Goal: Task Accomplishment & Management: Complete application form

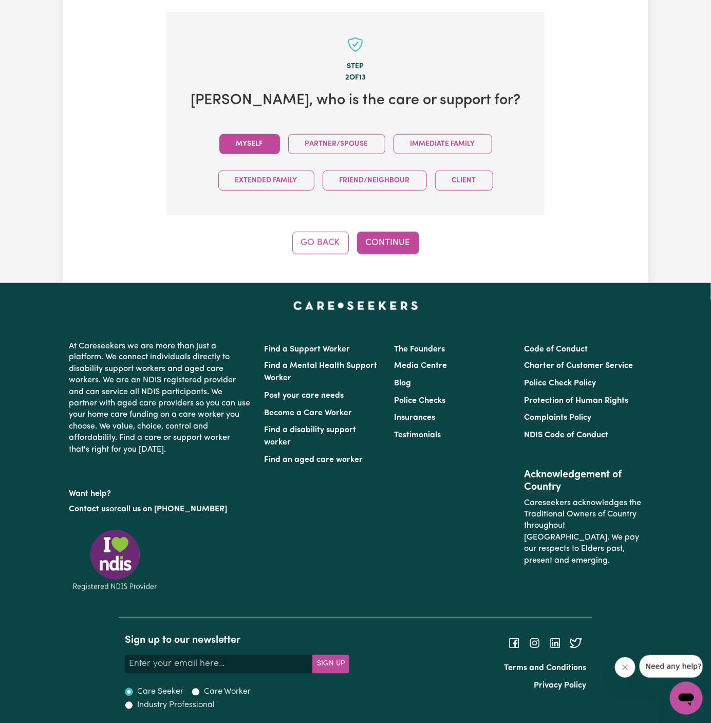
click at [258, 137] on button "Myself" at bounding box center [249, 144] width 61 height 20
click at [397, 236] on button "Continue" at bounding box center [388, 243] width 62 height 23
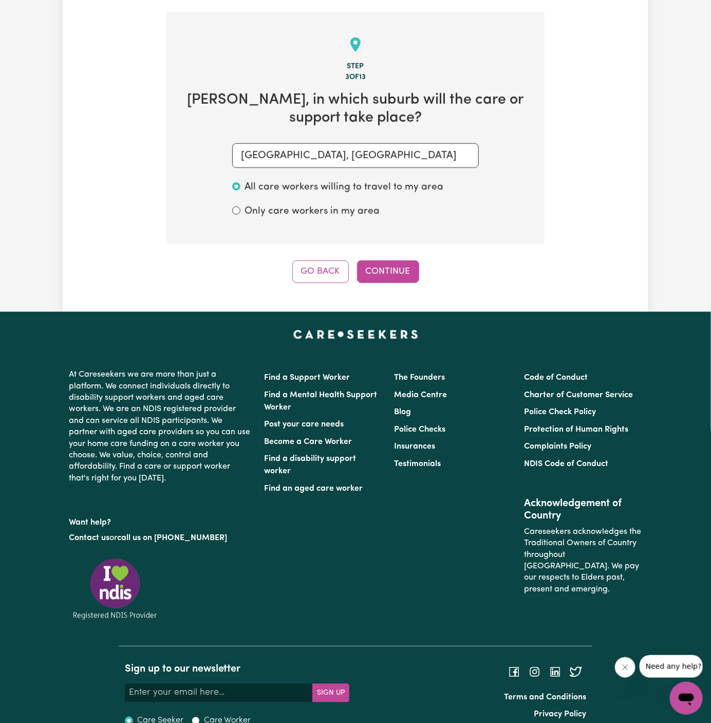
scroll to position [364, 0]
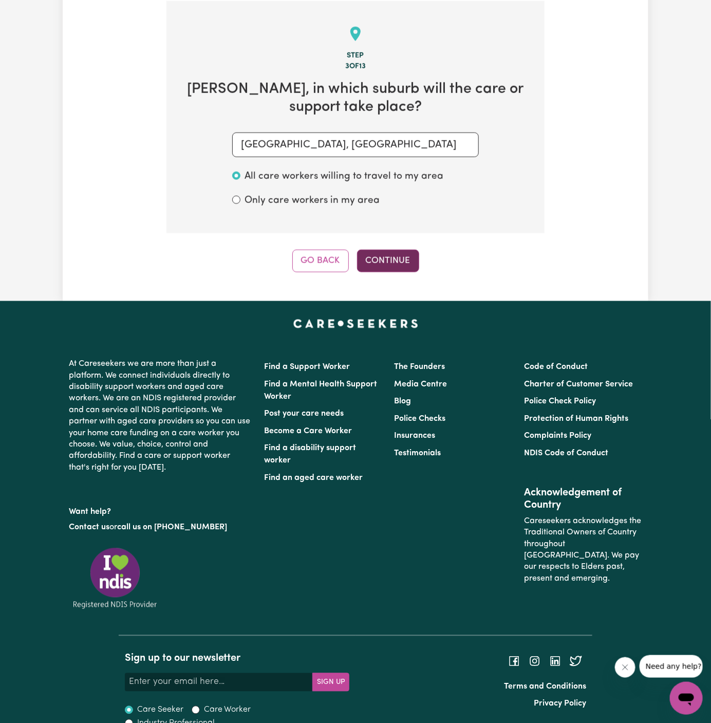
click at [390, 257] on button "Continue" at bounding box center [388, 261] width 62 height 23
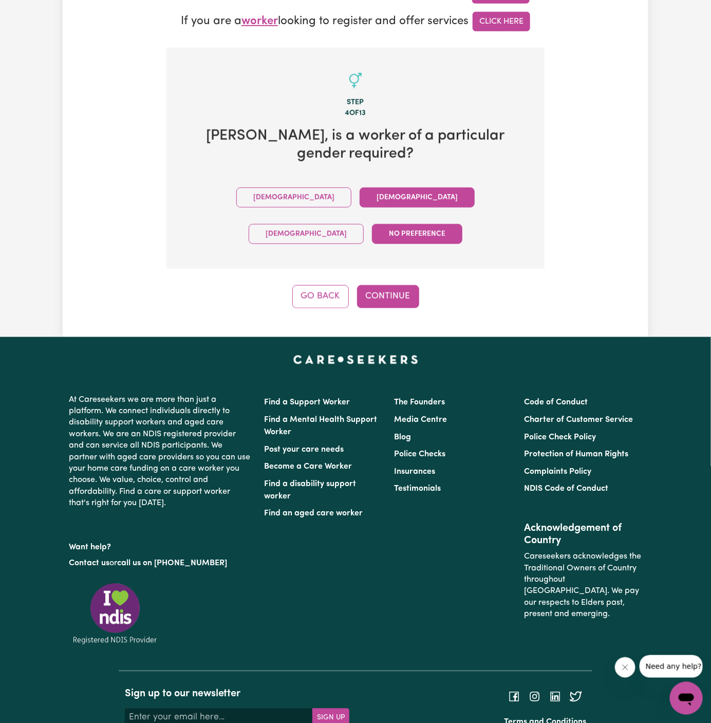
click at [359, 187] on button "Female" at bounding box center [416, 197] width 115 height 20
click at [401, 285] on button "Continue" at bounding box center [388, 296] width 62 height 23
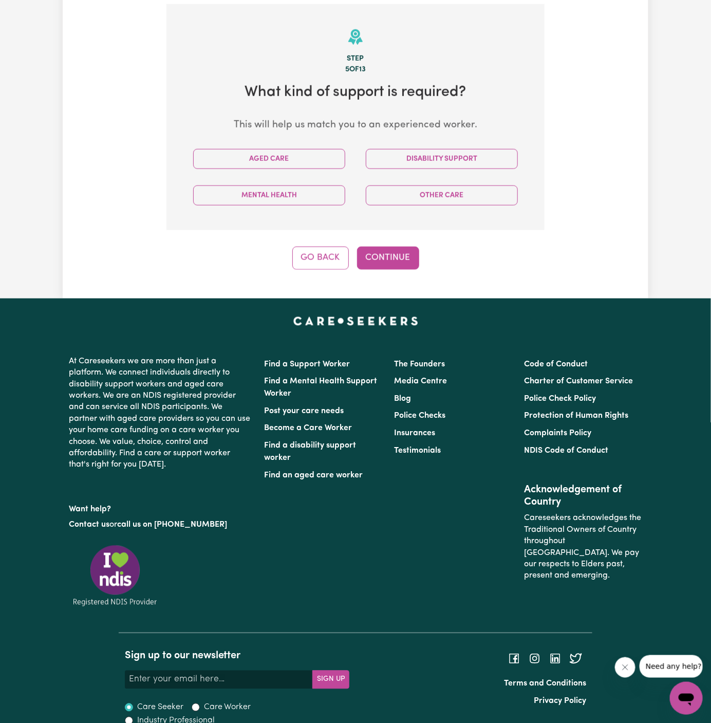
scroll to position [364, 0]
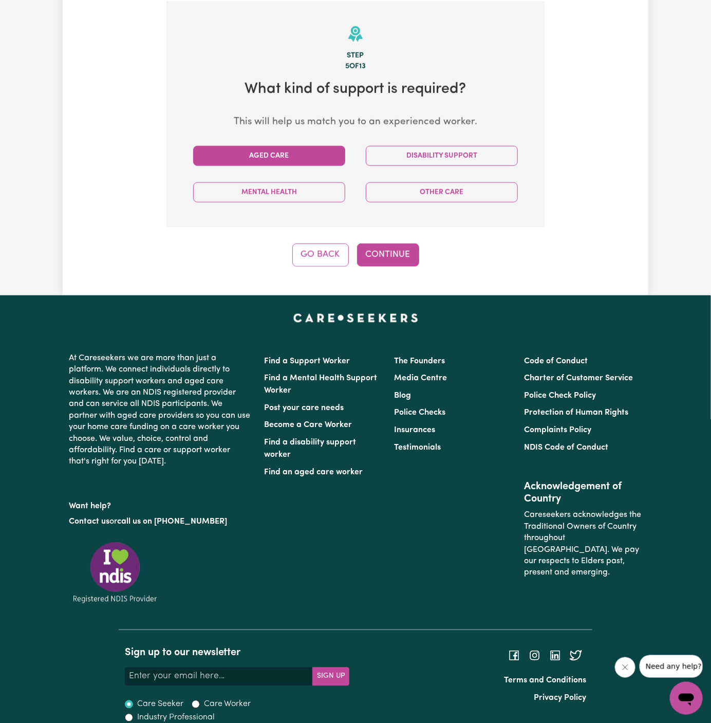
click at [305, 160] on button "Aged Care" at bounding box center [269, 156] width 152 height 20
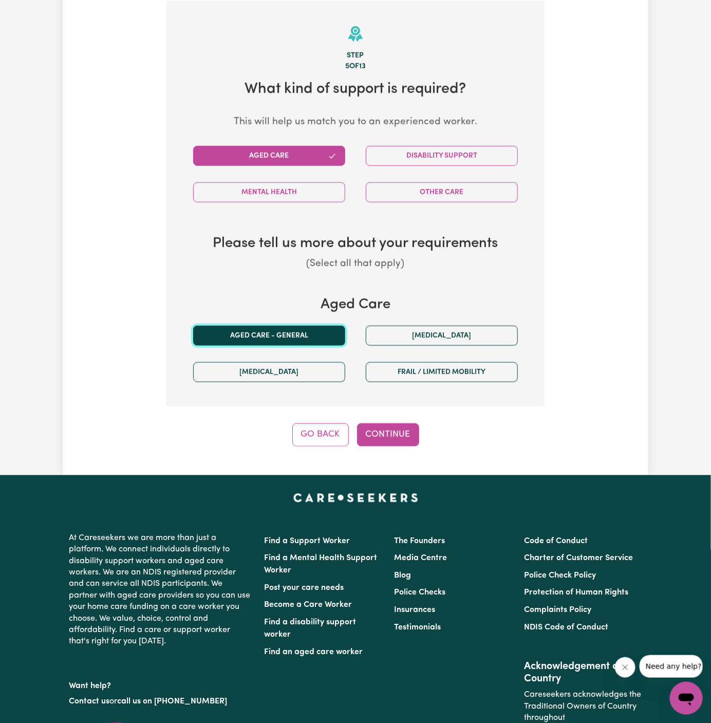
click at [296, 326] on button "Aged care - General" at bounding box center [269, 336] width 152 height 20
click at [386, 429] on button "Continue" at bounding box center [388, 434] width 62 height 23
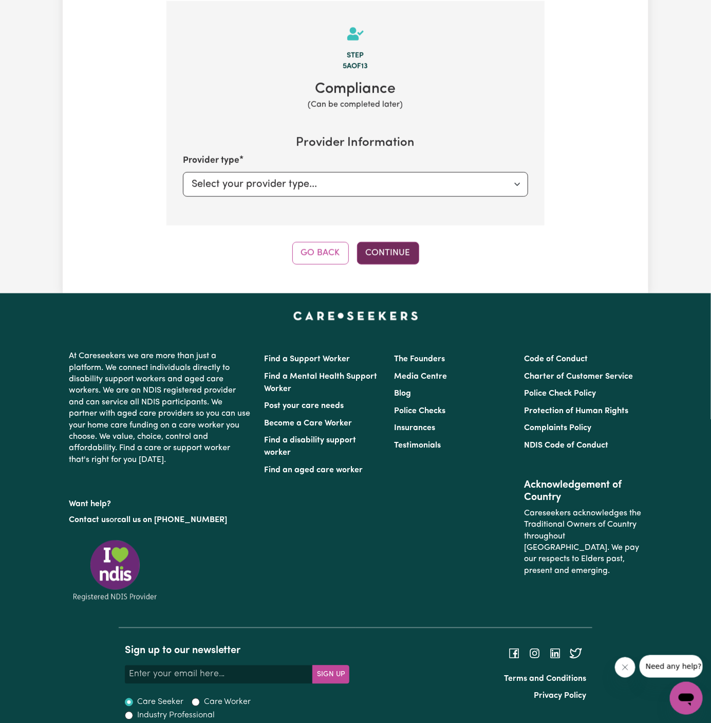
click at [402, 251] on button "Continue" at bounding box center [388, 253] width 62 height 23
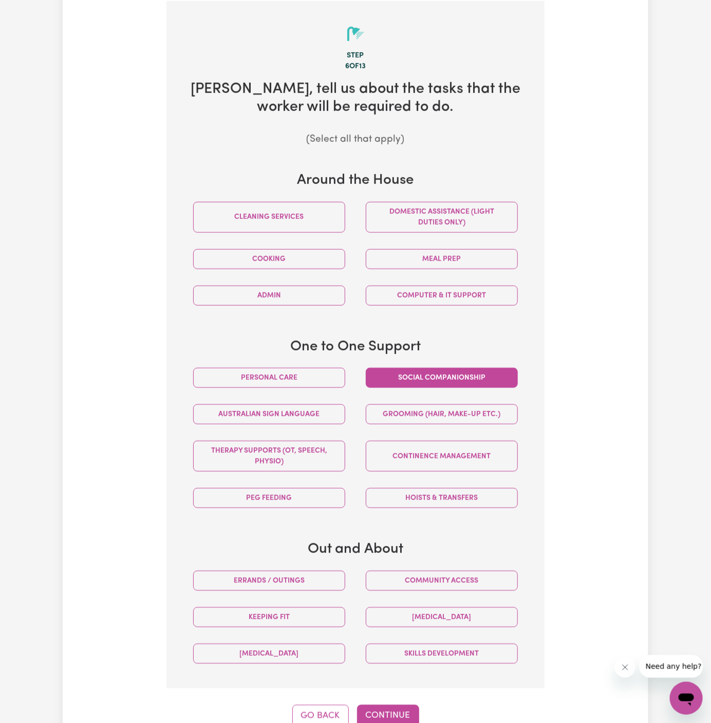
click at [457, 370] on button "Social companionship" at bounding box center [442, 378] width 152 height 20
click at [461, 577] on button "Community access" at bounding box center [442, 581] width 152 height 20
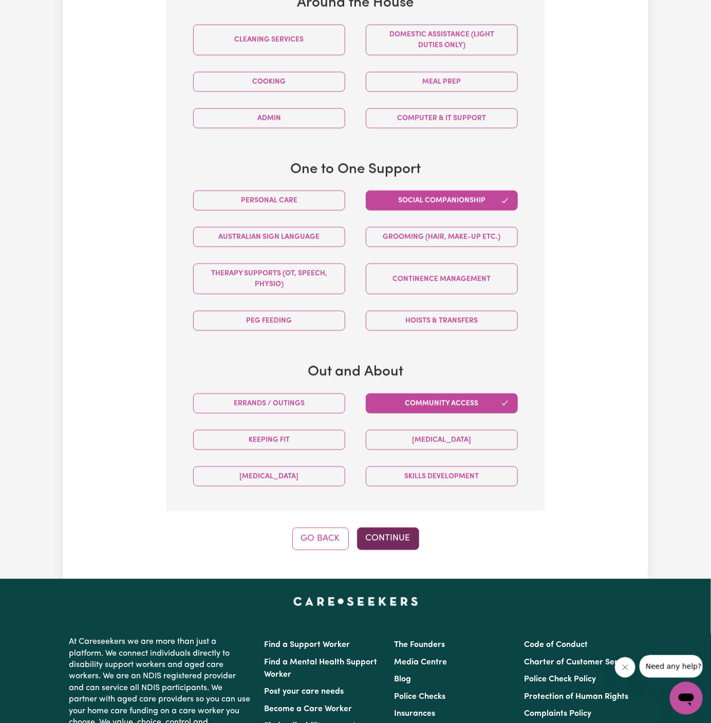
click at [389, 534] on button "Continue" at bounding box center [388, 538] width 62 height 23
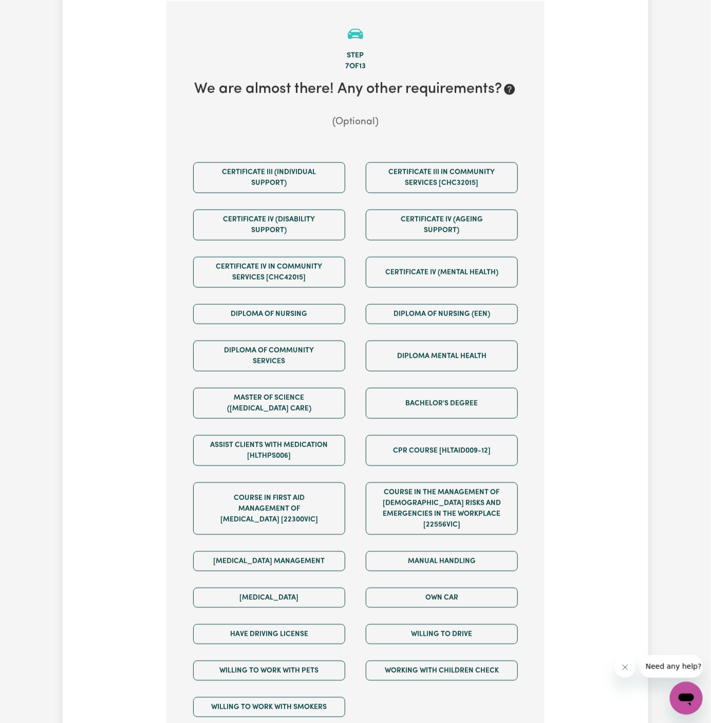
scroll to position [537, 0]
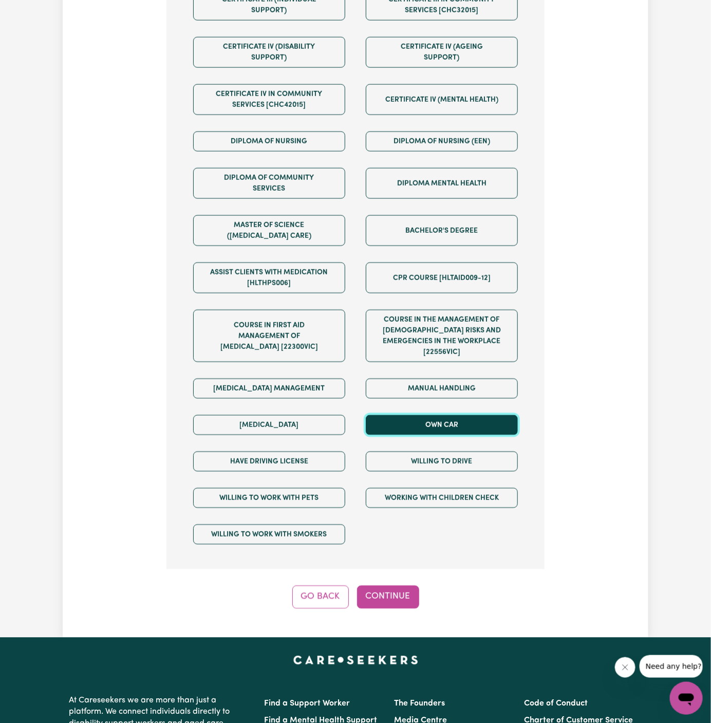
click at [456, 415] on button "Own Car" at bounding box center [442, 425] width 152 height 20
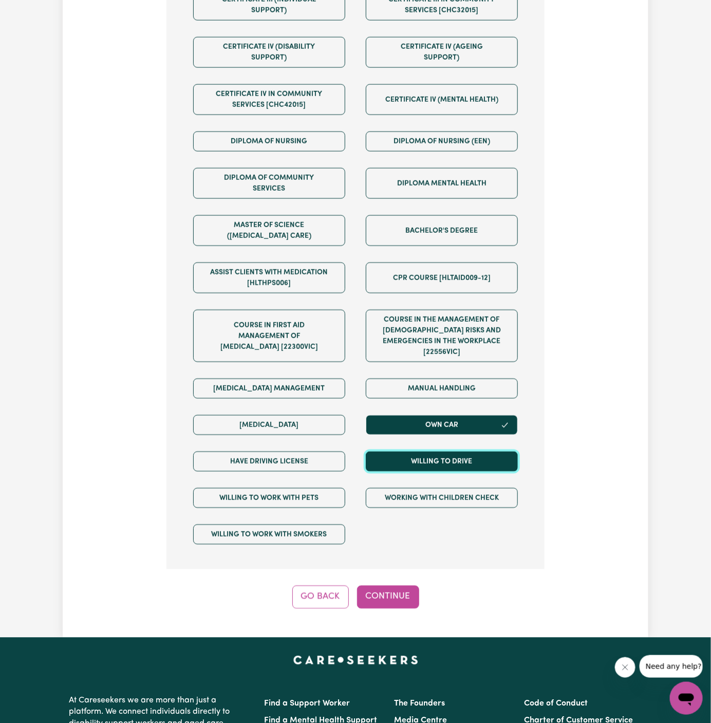
click at [456, 451] on button "Willing to drive" at bounding box center [442, 461] width 152 height 20
click at [346, 443] on div "Have driving license" at bounding box center [269, 461] width 173 height 36
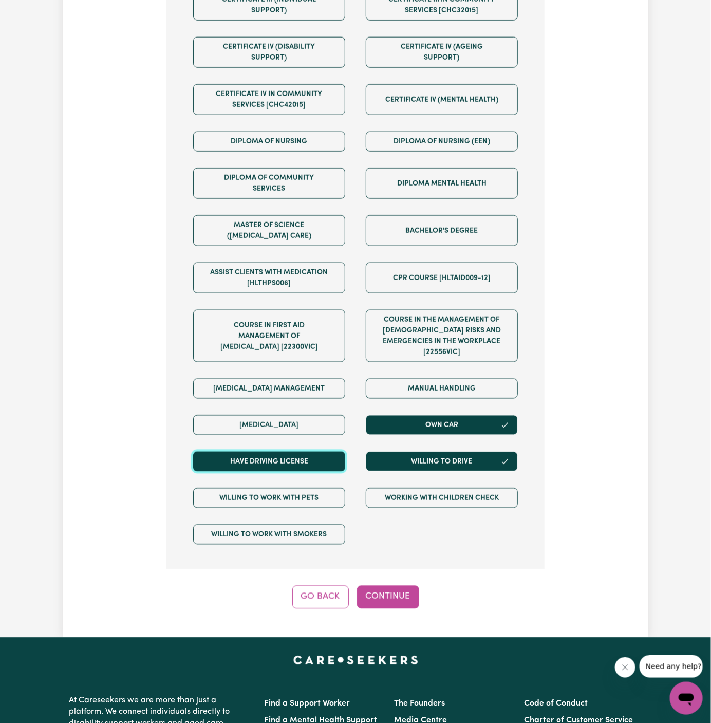
click at [325, 451] on button "Have driving license" at bounding box center [269, 461] width 152 height 20
click at [403, 585] on button "Continue" at bounding box center [388, 596] width 62 height 23
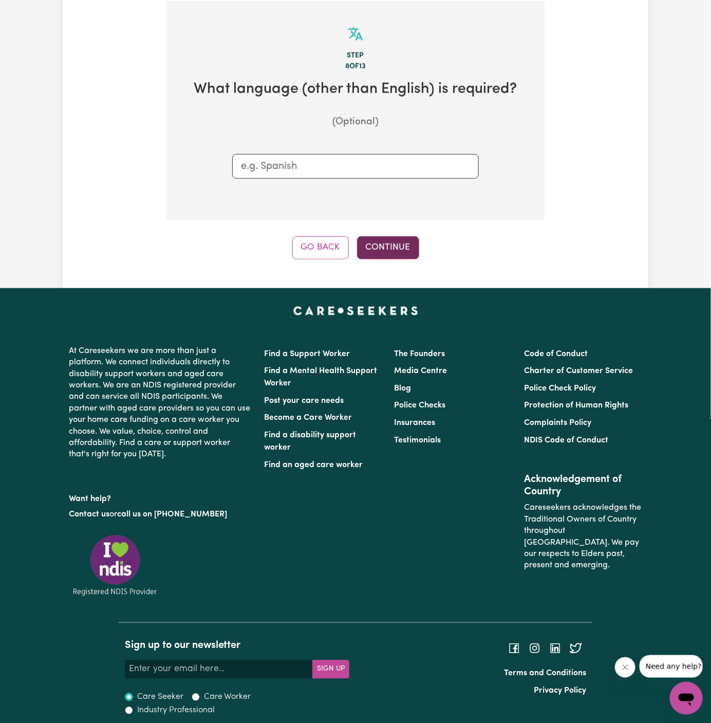
click at [414, 248] on button "Continue" at bounding box center [388, 247] width 62 height 23
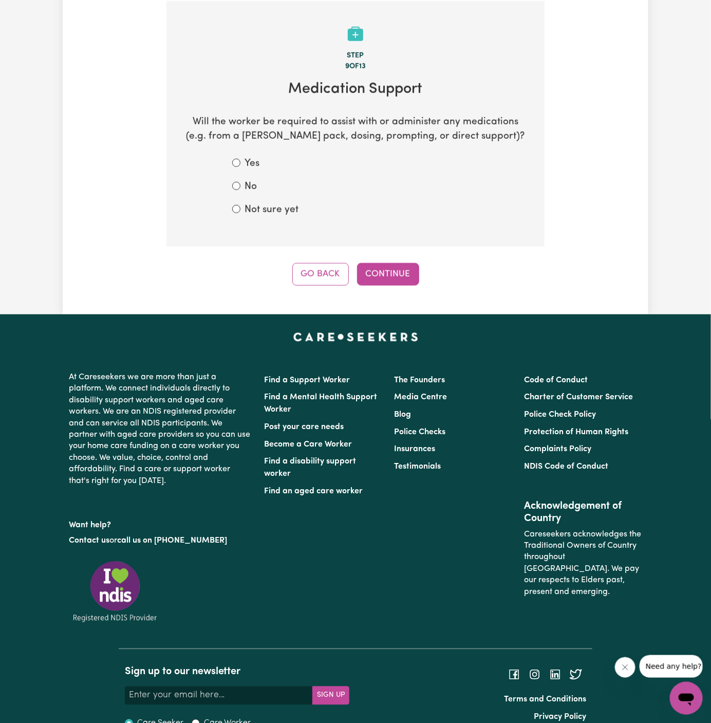
click at [255, 194] on form "Yes No Not sure yet" at bounding box center [355, 187] width 246 height 61
click at [246, 189] on label "No" at bounding box center [250, 187] width 12 height 15
click at [240, 189] on input "No" at bounding box center [236, 186] width 8 height 8
radio input "true"
click at [371, 263] on button "Continue" at bounding box center [388, 274] width 62 height 23
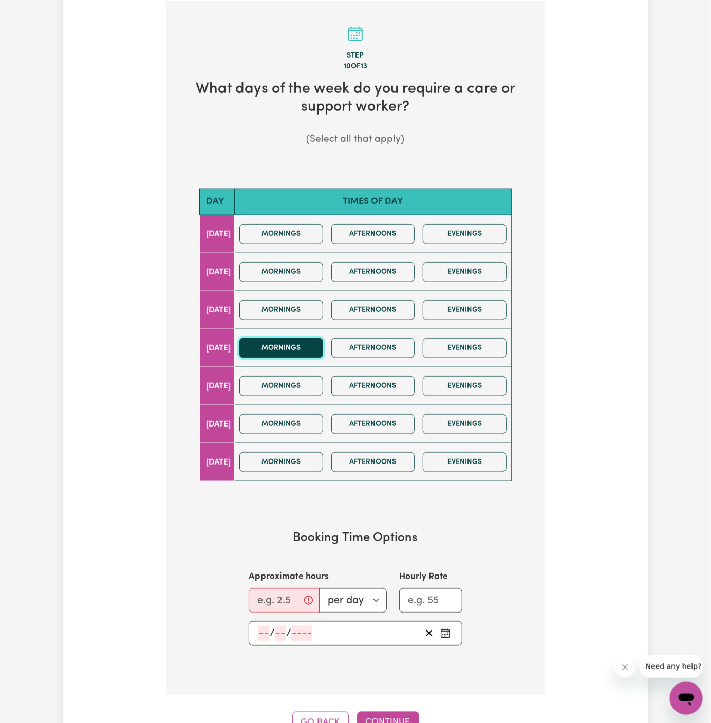
click at [315, 344] on button "Mornings" at bounding box center [281, 348] width 84 height 20
click at [382, 352] on button "Afternoons" at bounding box center [373, 348] width 84 height 20
click at [273, 597] on input "Approximate hours" at bounding box center [284, 600] width 71 height 25
drag, startPoint x: 270, startPoint y: 598, endPoint x: 256, endPoint y: 598, distance: 13.9
click at [256, 598] on input "1" at bounding box center [281, 600] width 64 height 25
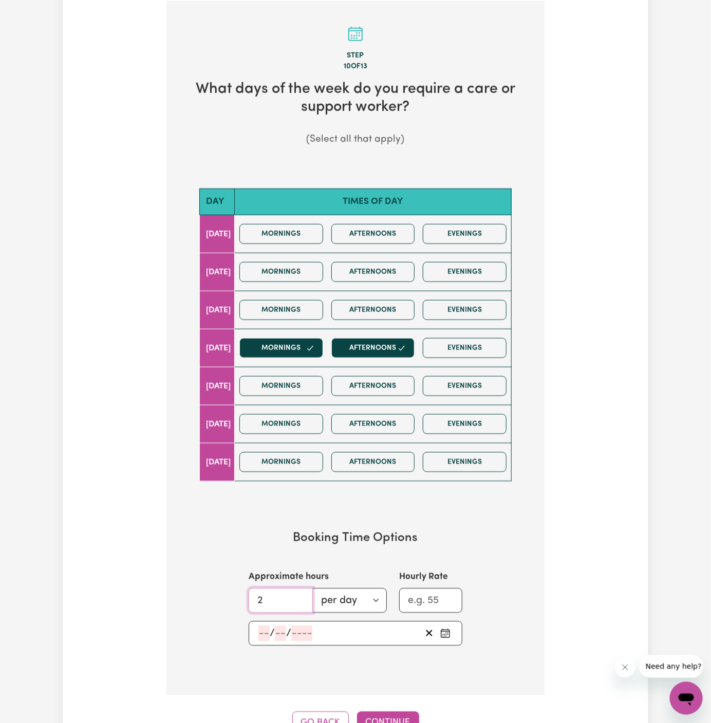
type input "2"
click at [309, 349] on button "Mornings" at bounding box center [281, 348] width 84 height 20
click at [255, 630] on div "/ /" at bounding box center [356, 633] width 214 height 25
click at [260, 631] on input "number" at bounding box center [263, 632] width 11 height 15
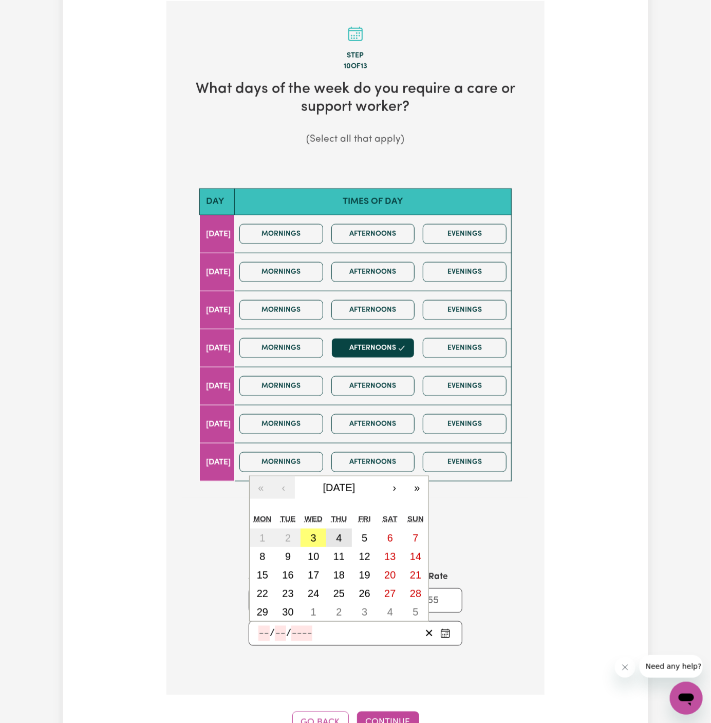
click at [340, 532] on abbr "4" at bounding box center [339, 537] width 6 height 11
type input "2025-09-04"
type input "4"
type input "9"
type input "2025"
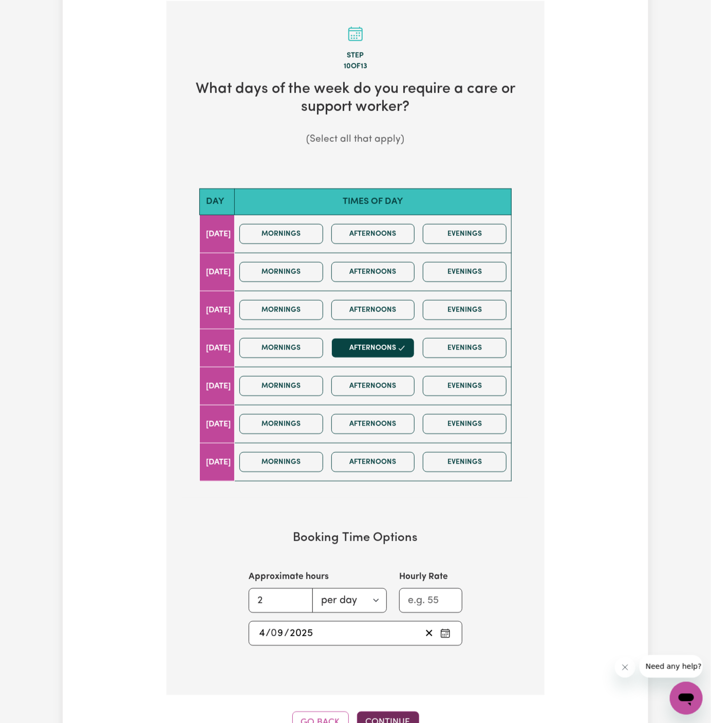
click at [385, 713] on button "Continue" at bounding box center [388, 722] width 62 height 23
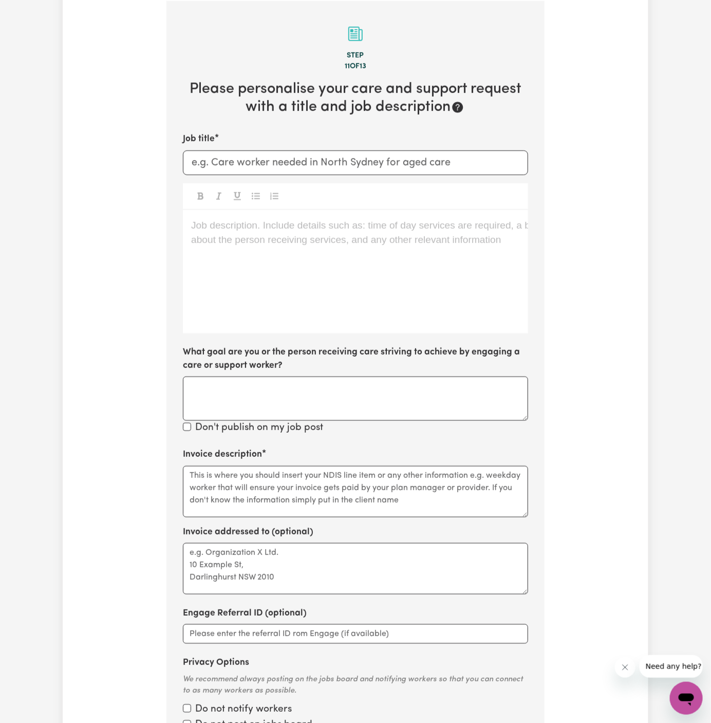
click at [326, 292] on div "Job description. Include details such as: time of day services are required, a …" at bounding box center [355, 271] width 345 height 123
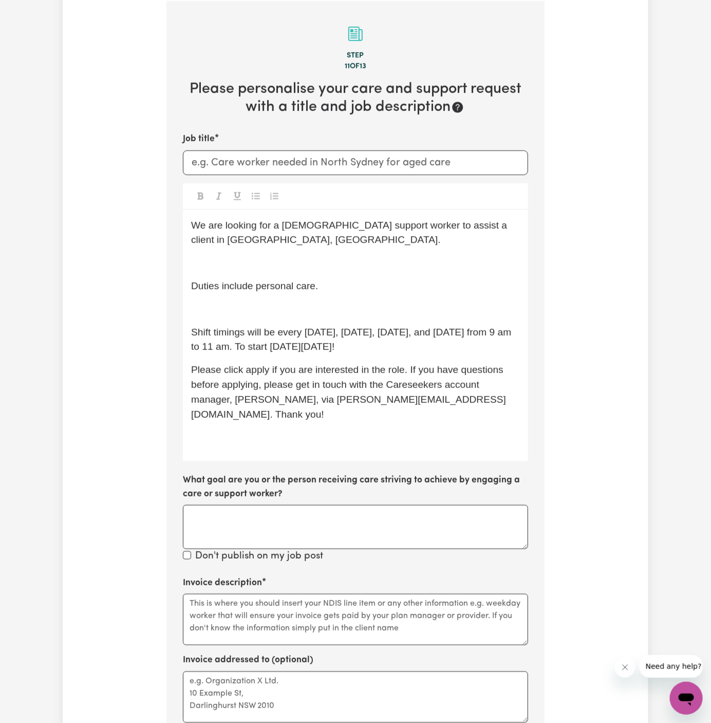
click at [390, 298] on div "We are looking for a male support worker to assist a client in Plympton Park, S…" at bounding box center [355, 336] width 345 height 252
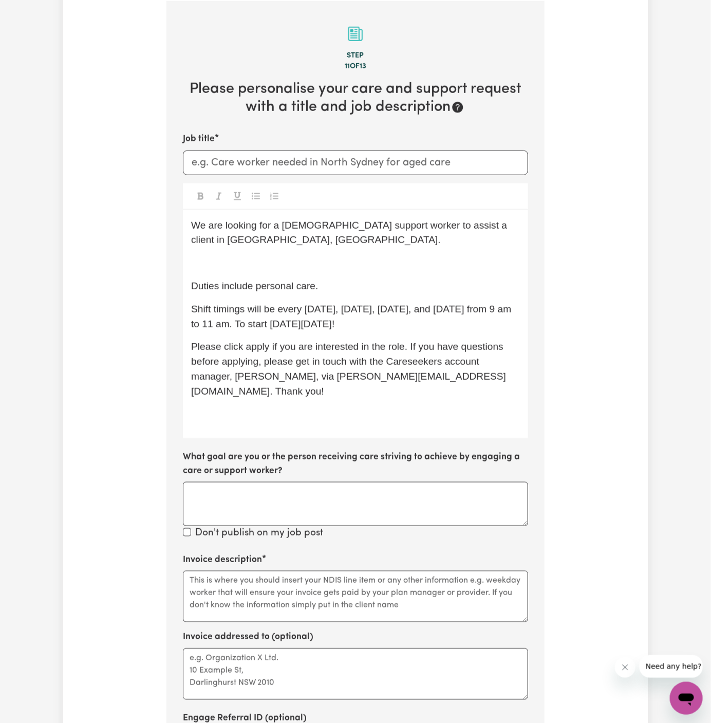
click at [324, 252] on div "We are looking for a male support worker to assist a client in Plympton Park, S…" at bounding box center [355, 324] width 345 height 229
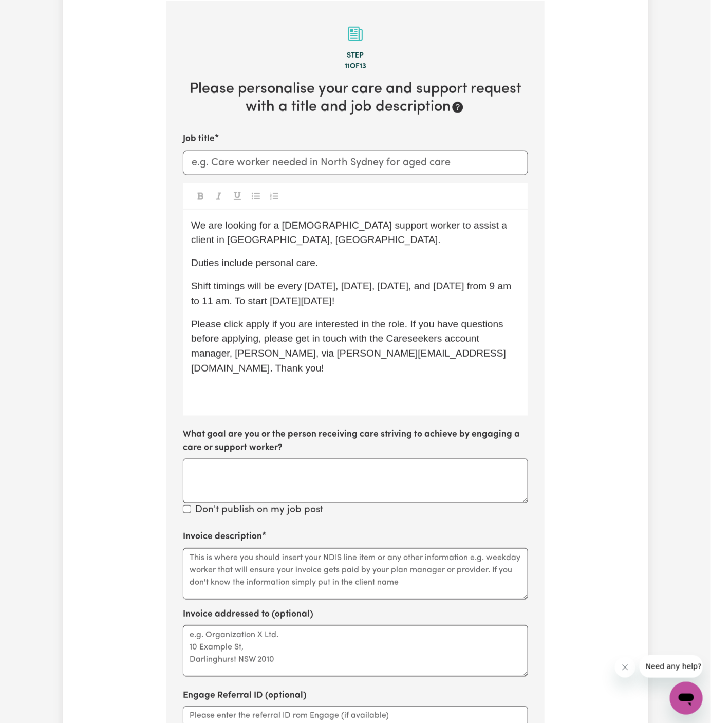
click at [324, 252] on div "We are looking for a male support worker to assist a client in Plympton Park, S…" at bounding box center [355, 312] width 345 height 205
click at [304, 170] on input "Job title" at bounding box center [355, 162] width 345 height 25
drag, startPoint x: 352, startPoint y: 160, endPoint x: 487, endPoint y: 162, distance: 135.1
click at [487, 162] on input "Female Support Worker Needed In Gables, NSW" at bounding box center [355, 162] width 345 height 25
type input "Female Support Worker Needed In Gables, NSW"
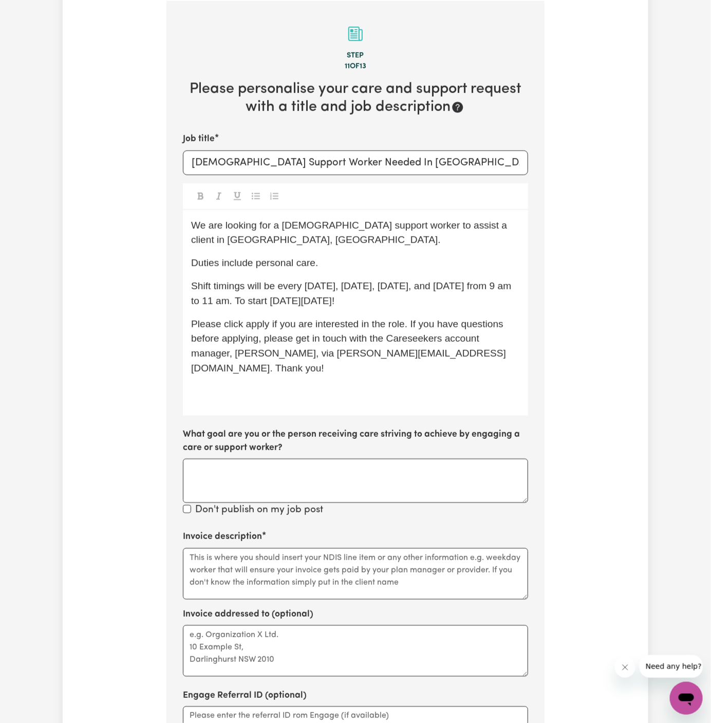
click at [454, 249] on div "We are looking for a male support worker to assist a client in Plympton Park, S…" at bounding box center [355, 312] width 345 height 205
drag, startPoint x: 456, startPoint y: 230, endPoint x: 488, endPoint y: 238, distance: 33.3
click at [488, 238] on p "We are looking for a male support worker to assist a client in Plympton Park, S…" at bounding box center [355, 233] width 329 height 30
click at [278, 228] on span "We are looking for a male support worker to assist a client in Gables, NSW," at bounding box center [350, 233] width 319 height 26
click at [280, 225] on span "We are looking for a male support worker to assist a client in Gables, NSW," at bounding box center [350, 233] width 319 height 26
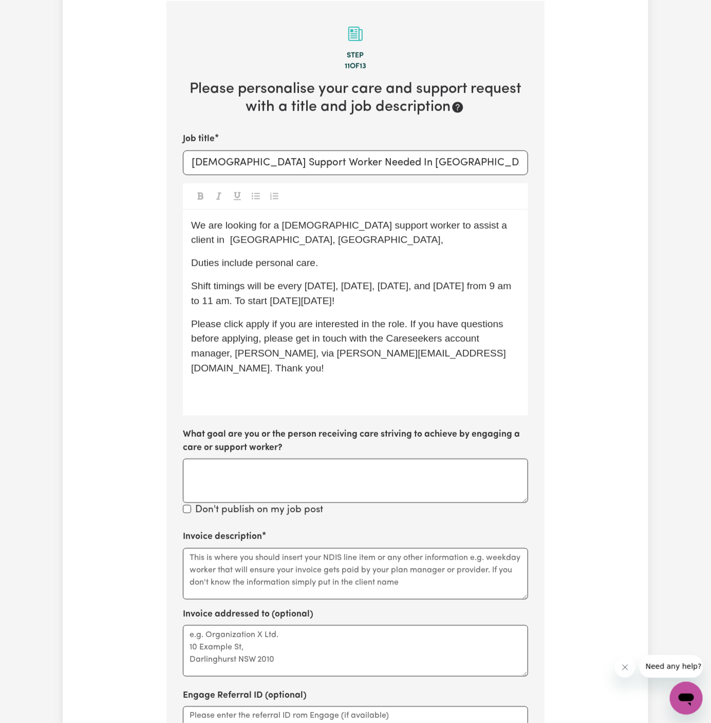
click at [308, 240] on p "We are looking for a female support worker to assist a client in Gables, NSW," at bounding box center [355, 233] width 329 height 30
drag, startPoint x: 254, startPoint y: 264, endPoint x: 330, endPoint y: 260, distance: 76.1
click at [330, 260] on p "Duties include personal care." at bounding box center [355, 263] width 329 height 15
click at [476, 261] on p "Duties include social companionship and community access (" at bounding box center [355, 263] width 329 height 15
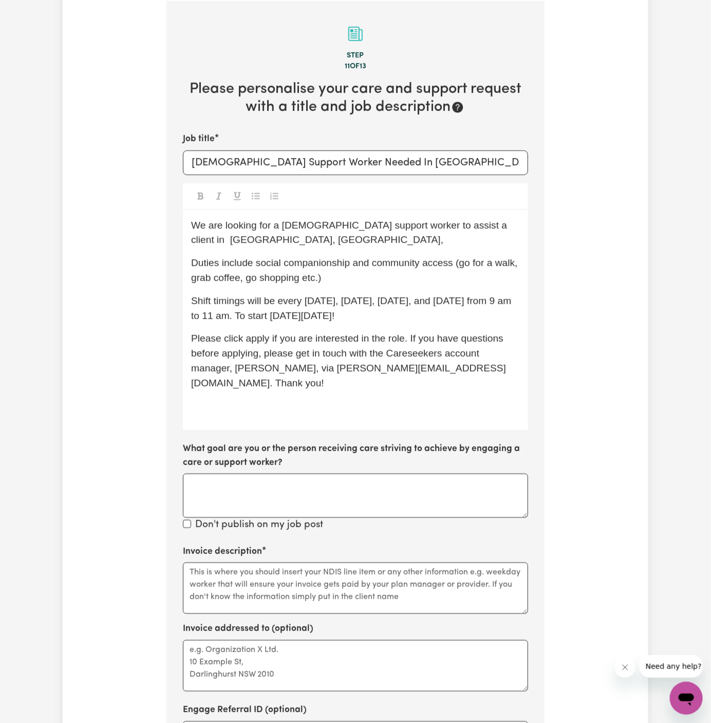
click at [204, 244] on span "We are looking for a female support worker to assist a client in Gables, NSW," at bounding box center [350, 233] width 319 height 26
click at [381, 298] on span "Shift timings will be every Monday, Tuesday, Wednesday, and Thursday from 9 am …" at bounding box center [352, 308] width 323 height 26
click at [267, 333] on span "Please click apply if you are interested in the role. If you have questions bef…" at bounding box center [348, 360] width 315 height 55
click at [268, 399] on p "﻿" at bounding box center [355, 406] width 329 height 15
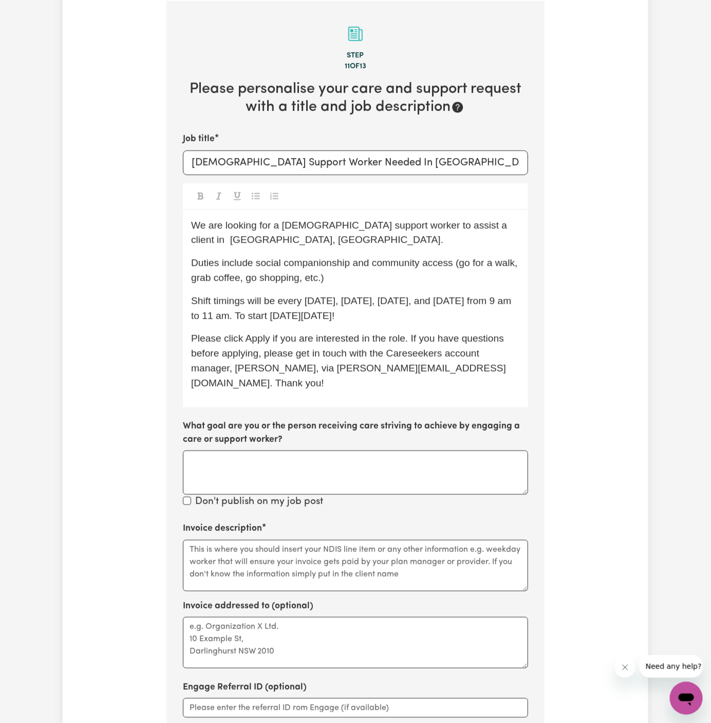
click at [411, 274] on p "Duties include social companionship and community access (go for a walk, grab c…" at bounding box center [355, 271] width 329 height 30
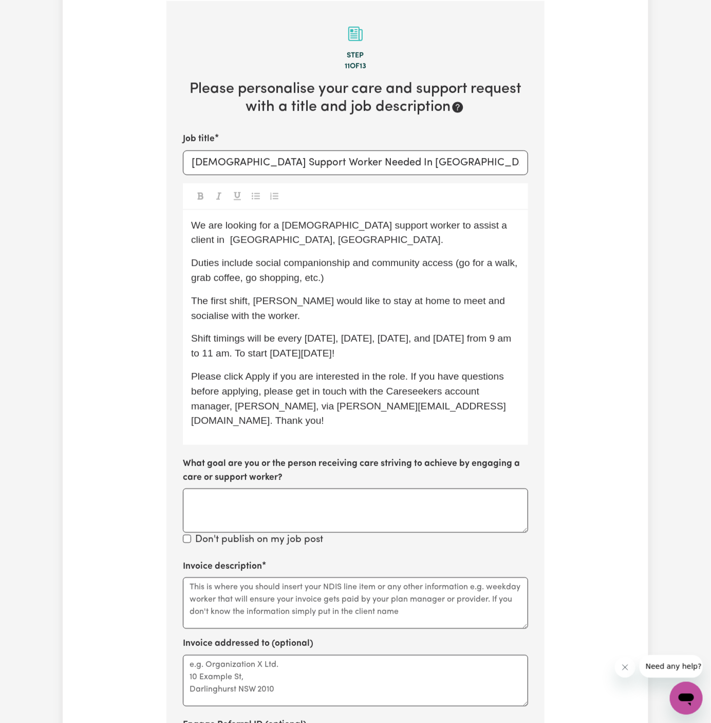
click at [261, 306] on p "The first shift, Tina would like to stay at home to meet and socialise with the…" at bounding box center [355, 309] width 329 height 30
click at [197, 300] on span "The first shift, client would like to stay at home to meet and socialise with t…" at bounding box center [350, 308] width 319 height 26
click at [294, 317] on p "On the first shift, client would like to stay at home to meet and socialise wit…" at bounding box center [355, 309] width 329 height 30
click at [282, 308] on p "On the first shift, client would like to stay at home to meet and socialise wit…" at bounding box center [355, 309] width 329 height 30
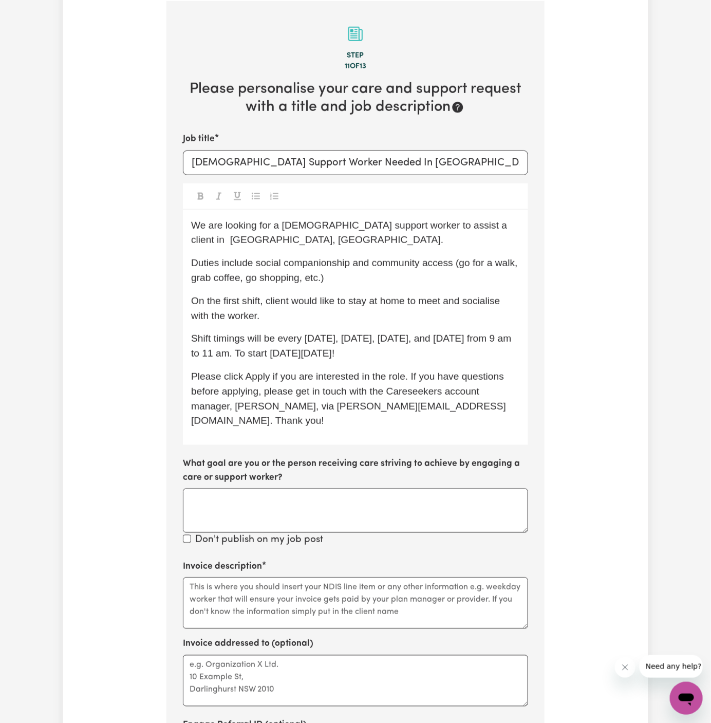
click at [281, 304] on span "On the first shift, client would like to stay at home to meet and socialise wit…" at bounding box center [347, 308] width 312 height 26
click at [327, 313] on p "On the first shift, the client would like to stay at home to meet and socialise…" at bounding box center [355, 309] width 329 height 30
click at [229, 317] on span "On the first shift, the client would like to stay at home to meet and socialise…" at bounding box center [355, 308] width 328 height 26
click at [346, 308] on p "On the first shift, the client would like to stay at home to meet and socialise…" at bounding box center [355, 309] width 329 height 30
click at [462, 242] on p "We are looking for a female support worker to assist a client in Gables, NSW." at bounding box center [355, 233] width 329 height 30
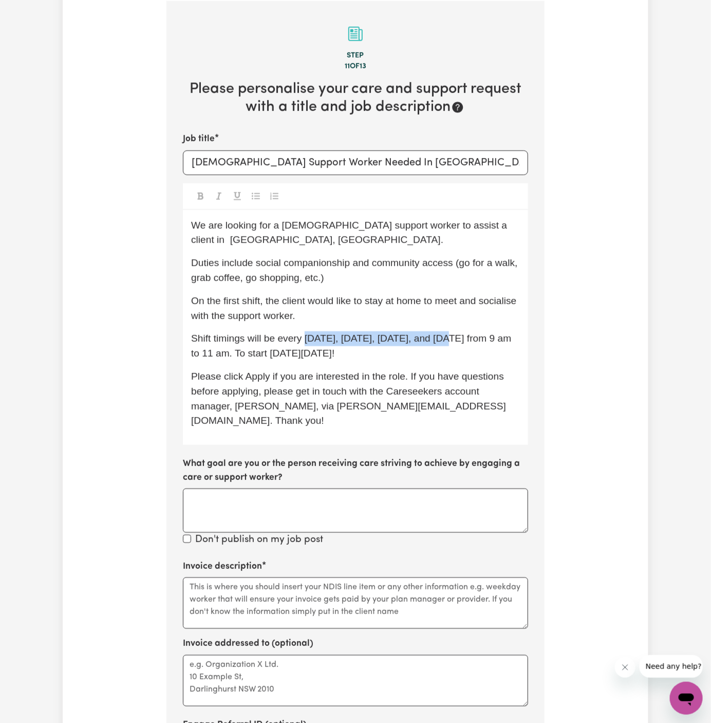
drag, startPoint x: 306, startPoint y: 339, endPoint x: 457, endPoint y: 340, distance: 151.0
click at [457, 340] on span "Shift timings will be every Monday, Tuesday, Wednesday, and Thursday from 9 am …" at bounding box center [352, 346] width 323 height 26
drag, startPoint x: 371, startPoint y: 342, endPoint x: 429, endPoint y: 343, distance: 58.6
click at [429, 343] on span "Shift timings will be every Thursday from 9 am to 11 am. To start on Wednesday,…" at bounding box center [343, 346] width 304 height 26
click at [371, 338] on span "Shift timings will be every Thursday from 9 am to 11 am. To start on Wednesday,…" at bounding box center [343, 346] width 304 height 26
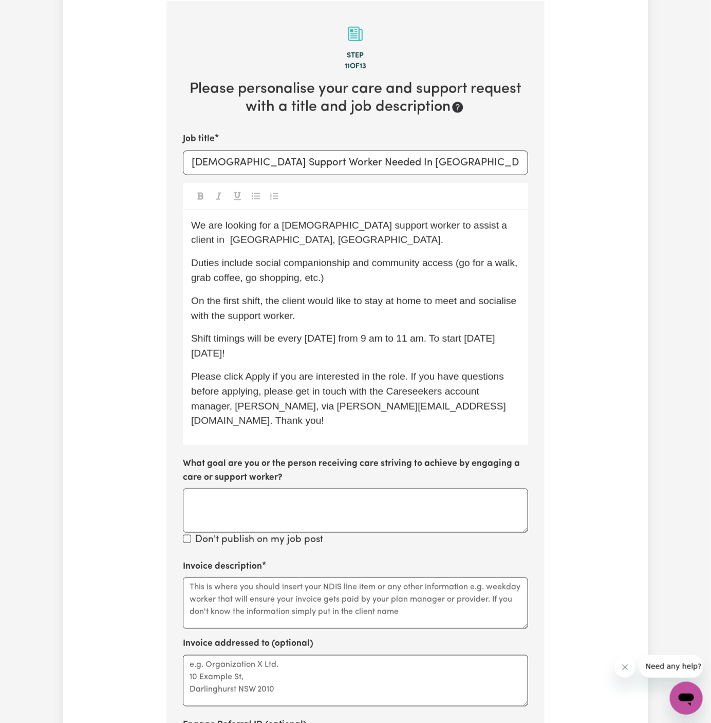
drag, startPoint x: 349, startPoint y: 336, endPoint x: 427, endPoint y: 337, distance: 77.6
click at [426, 337] on span "Shift timings will be every Thursday from 9 am to 11 am. To start on Wednesday,…" at bounding box center [343, 346] width 304 height 26
drag, startPoint x: 427, startPoint y: 339, endPoint x: 349, endPoint y: 341, distance: 78.6
click at [349, 341] on span "Shift timings will be every Thursday from 9 am to 11 am. To start on Wednesday,…" at bounding box center [343, 346] width 304 height 26
click at [349, 340] on span "Shift timings will be every Thursday start around 12 or 1pm for 2 hours. To sta…" at bounding box center [350, 346] width 318 height 26
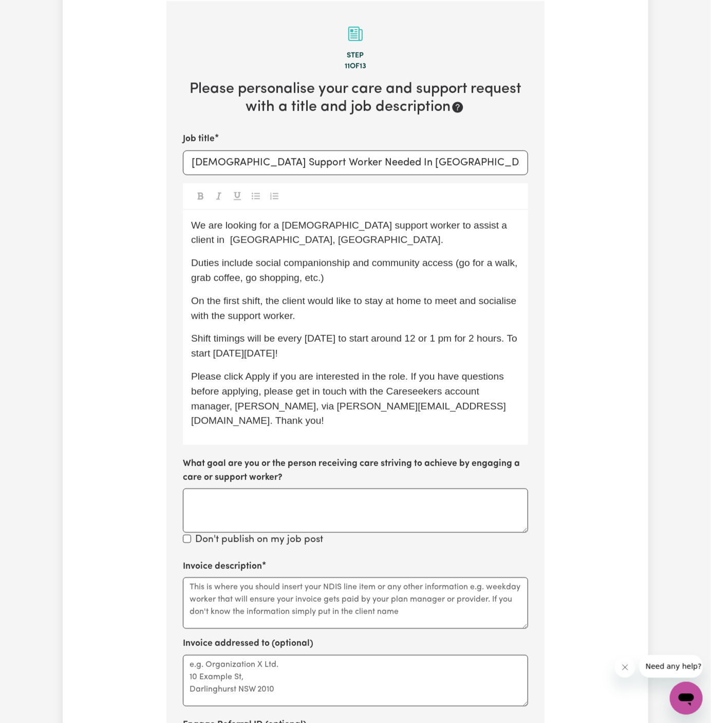
click at [487, 352] on p "Shift timings will be every Thursday to start around 12 or 1 pm for 2 hours. To…" at bounding box center [355, 346] width 329 height 30
drag, startPoint x: 228, startPoint y: 354, endPoint x: 393, endPoint y: 350, distance: 165.4
click at [393, 350] on p "Shift timings will be every Thursday to start around 12 or 1 pm for 2 hours. To…" at bounding box center [355, 346] width 329 height 30
click at [360, 275] on p "Duties include social companionship and community access (go for a walk, grab c…" at bounding box center [355, 271] width 329 height 30
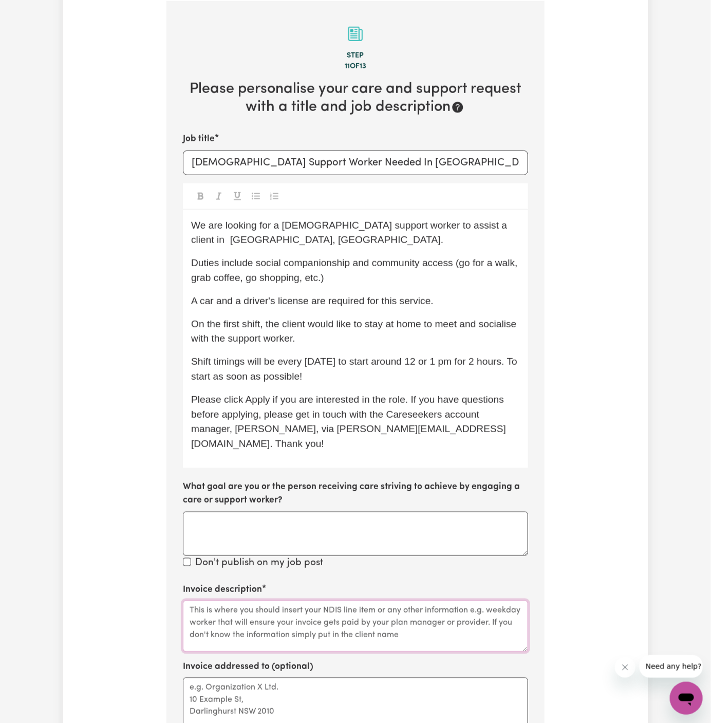
click at [316, 600] on textarea "Invoice description" at bounding box center [355, 625] width 345 height 51
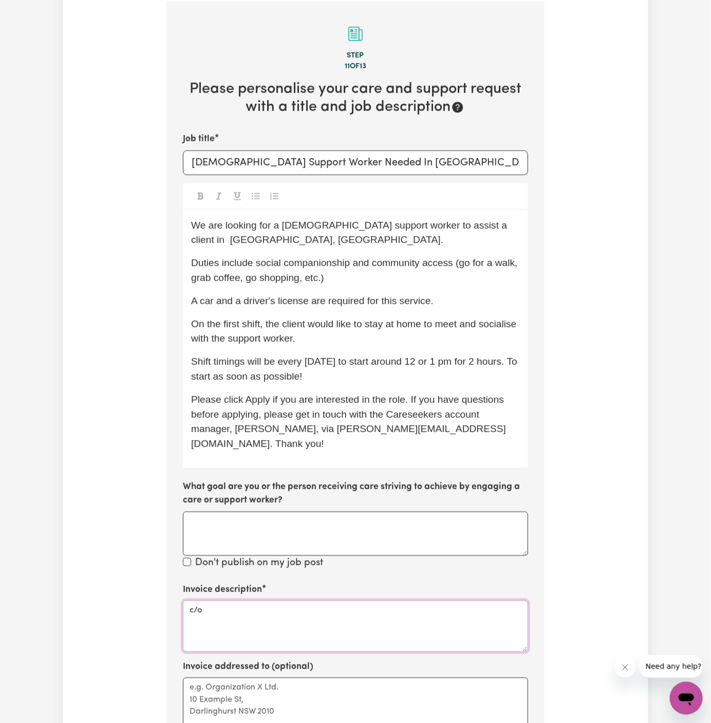
paste textarea "Vitality Club"
click at [246, 600] on textarea "c/o Vitality Club" at bounding box center [355, 625] width 345 height 51
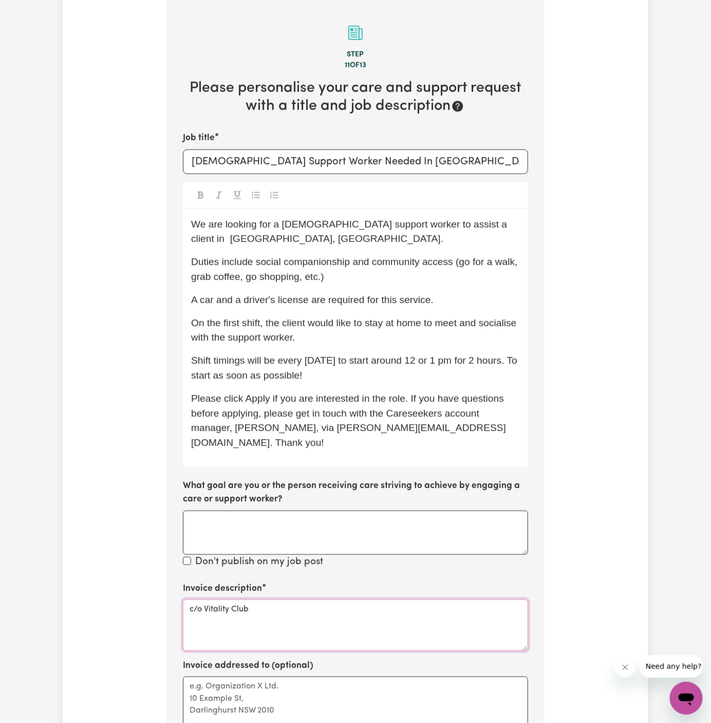
type textarea "c/o Vitality Club"
click at [244, 676] on textarea "Invoice addressed to (optional)" at bounding box center [355, 701] width 345 height 51
paste textarea "c/o Vitality Club"
type textarea "c/o Vitality Club"
click at [331, 331] on p "On the first shift, the client would like to stay at home to meet and socialise…" at bounding box center [355, 331] width 329 height 30
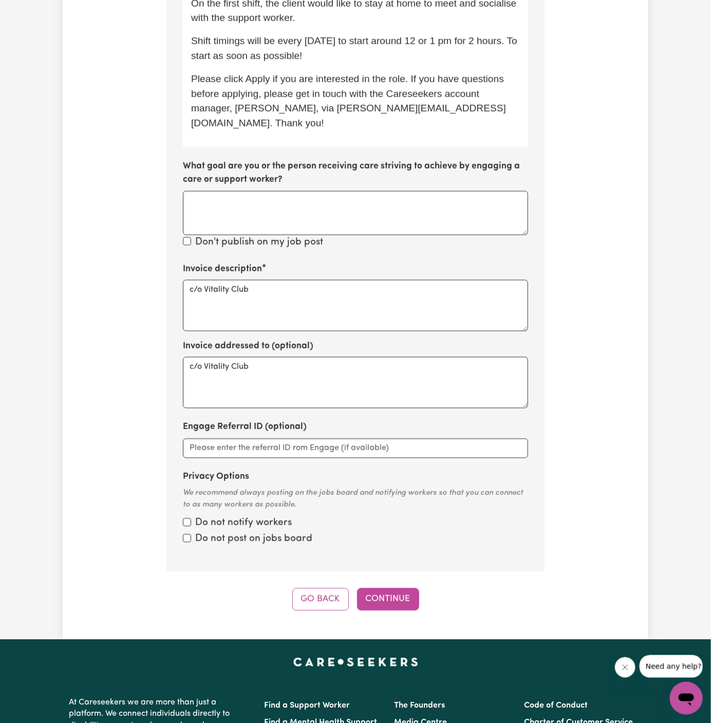
scroll to position [686, 0]
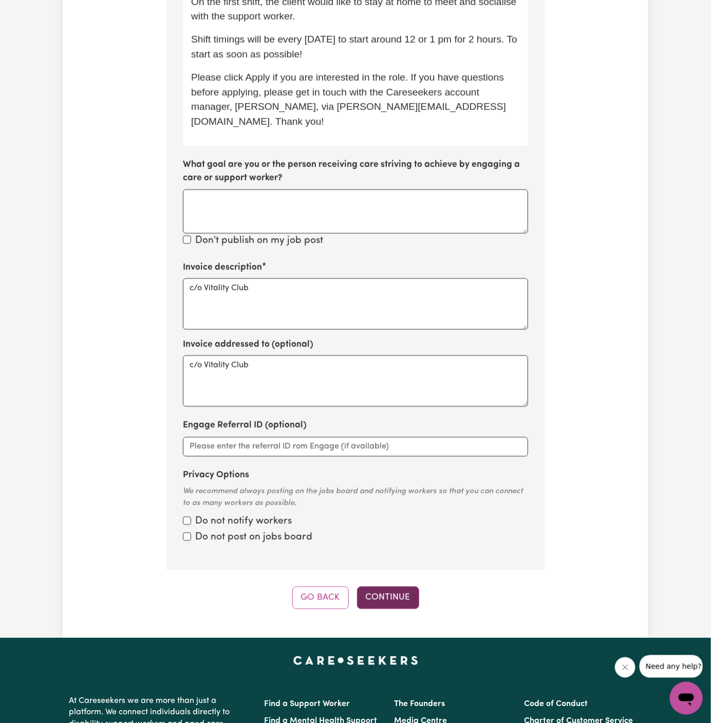
click at [385, 586] on button "Continue" at bounding box center [388, 597] width 62 height 23
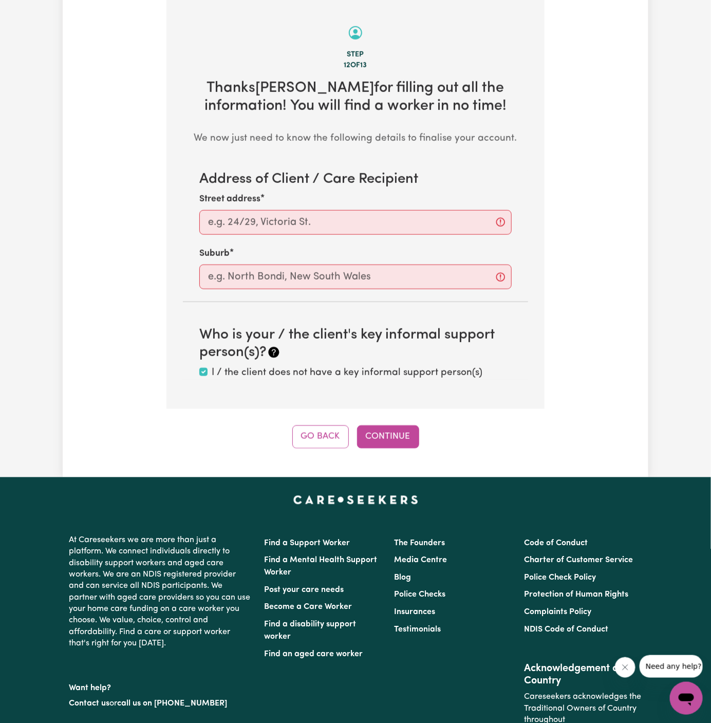
scroll to position [364, 0]
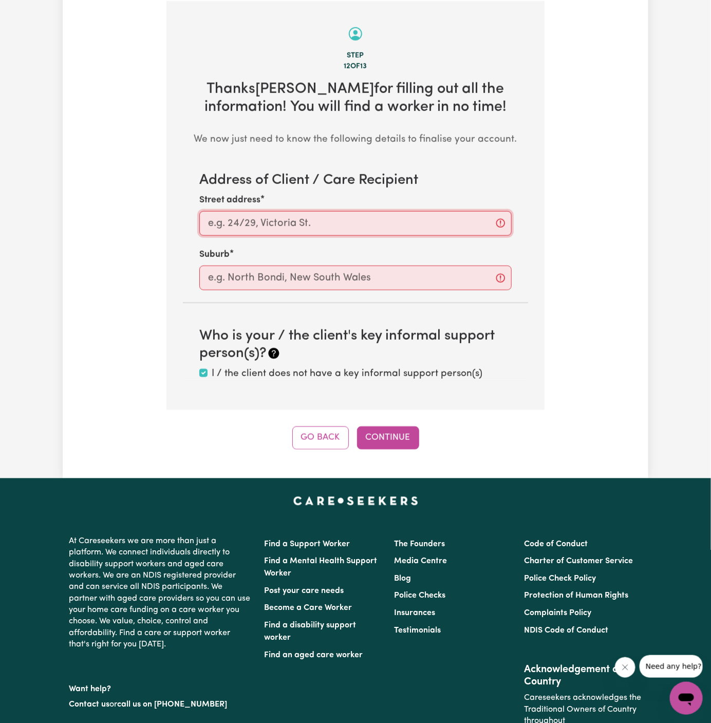
click at [318, 234] on input "Street address" at bounding box center [355, 223] width 312 height 25
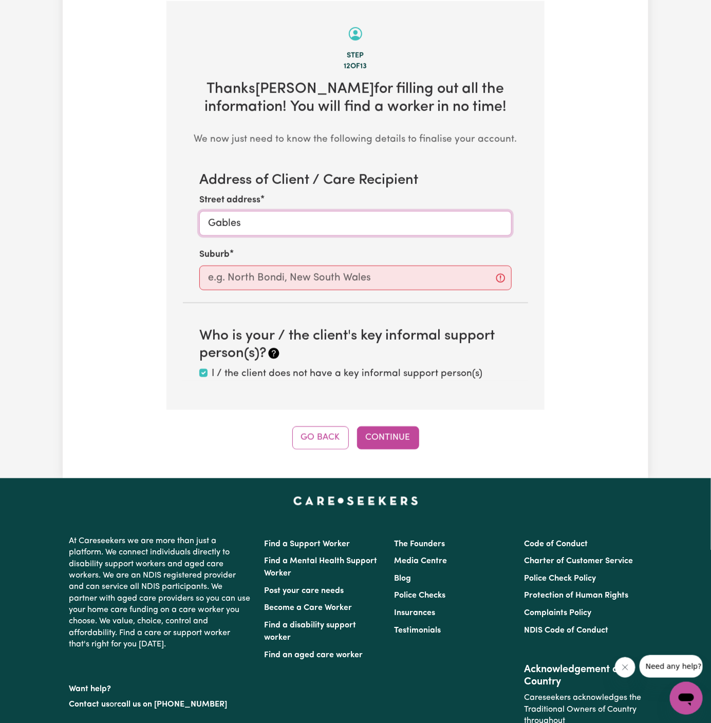
type input "Gables"
click at [315, 277] on input "text" at bounding box center [355, 277] width 312 height 25
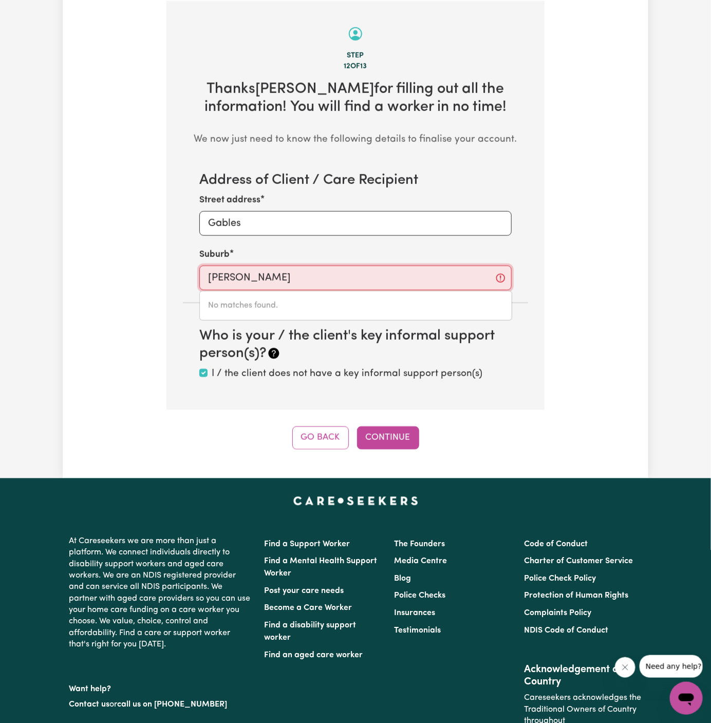
click at [327, 281] on input "gable" at bounding box center [355, 277] width 312 height 25
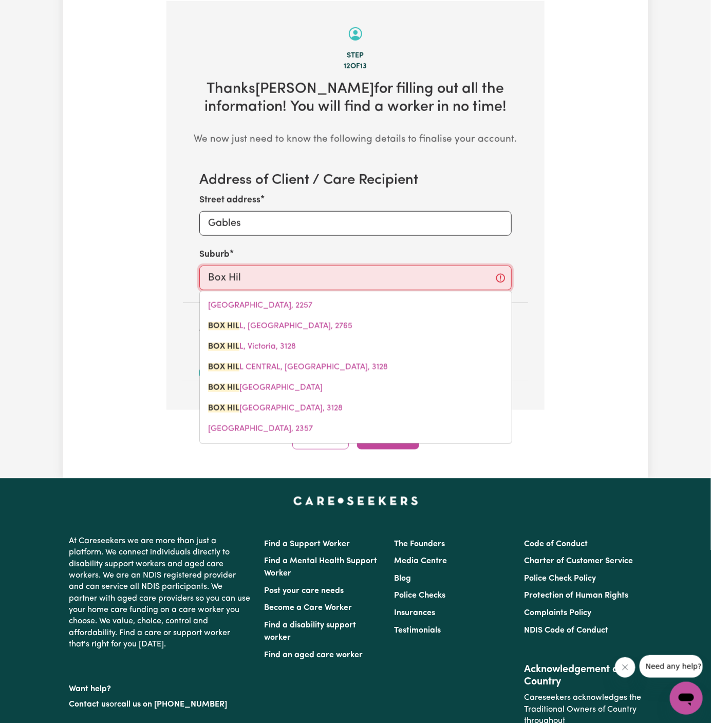
type input "Box Hill"
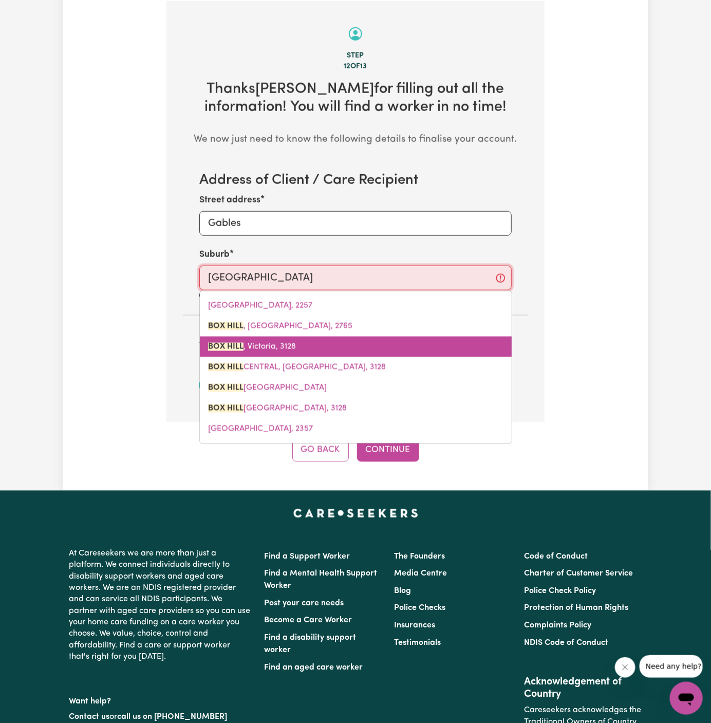
type input "Box Hill, New South Wales, 2765"
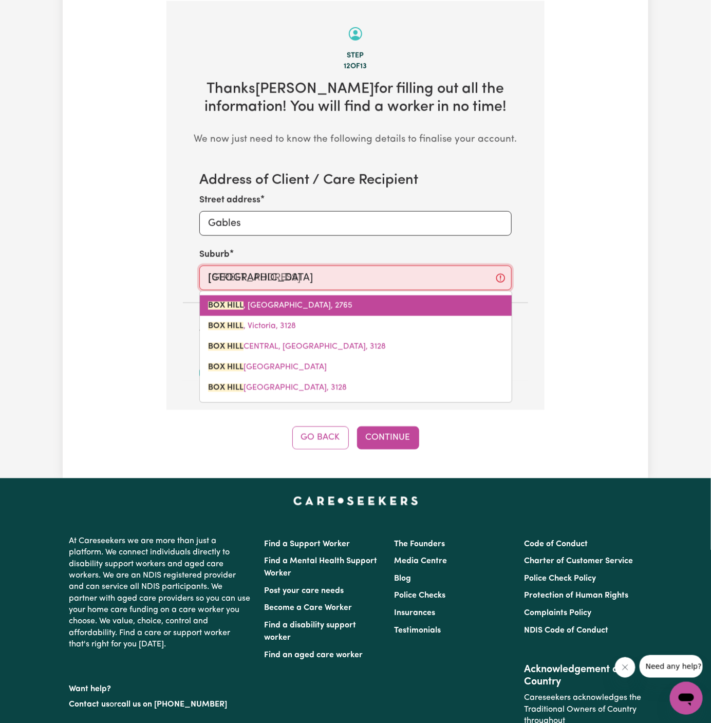
click at [307, 307] on span "BOX HILL , New South Wales, 2765" at bounding box center [280, 305] width 144 height 8
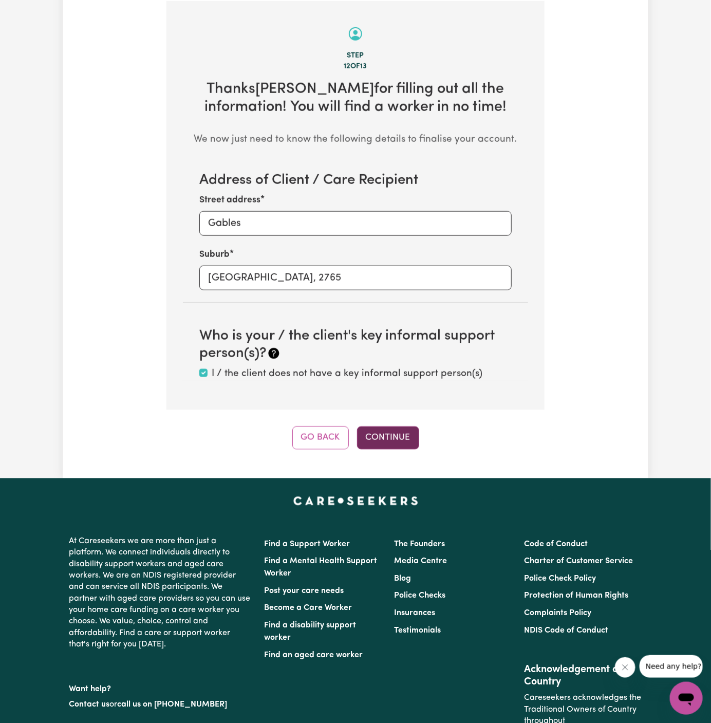
click at [403, 441] on button "Continue" at bounding box center [388, 437] width 62 height 23
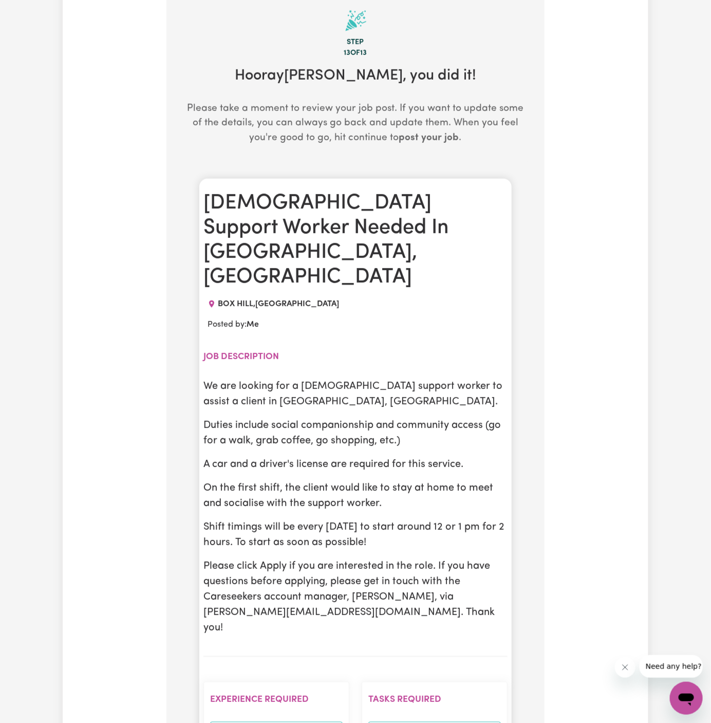
scroll to position [380, 0]
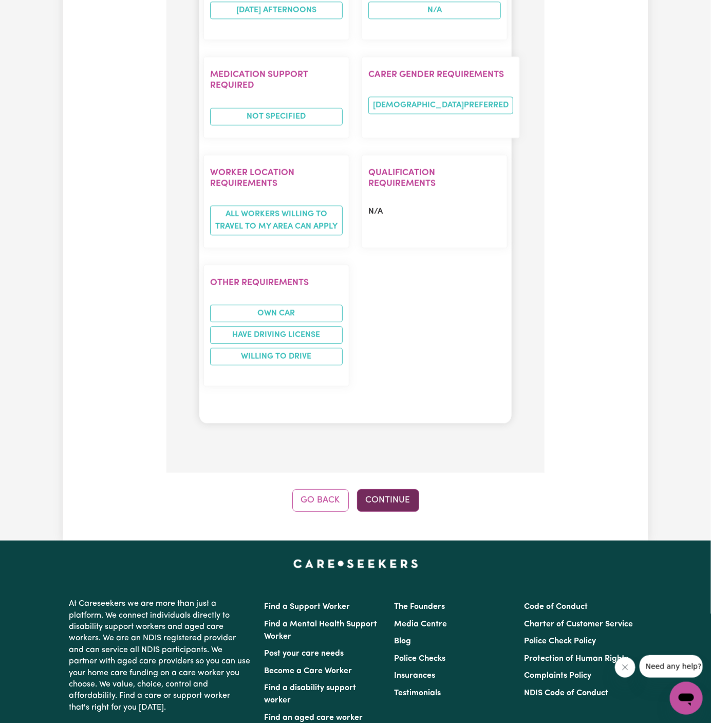
click at [397, 489] on button "Continue" at bounding box center [388, 500] width 62 height 23
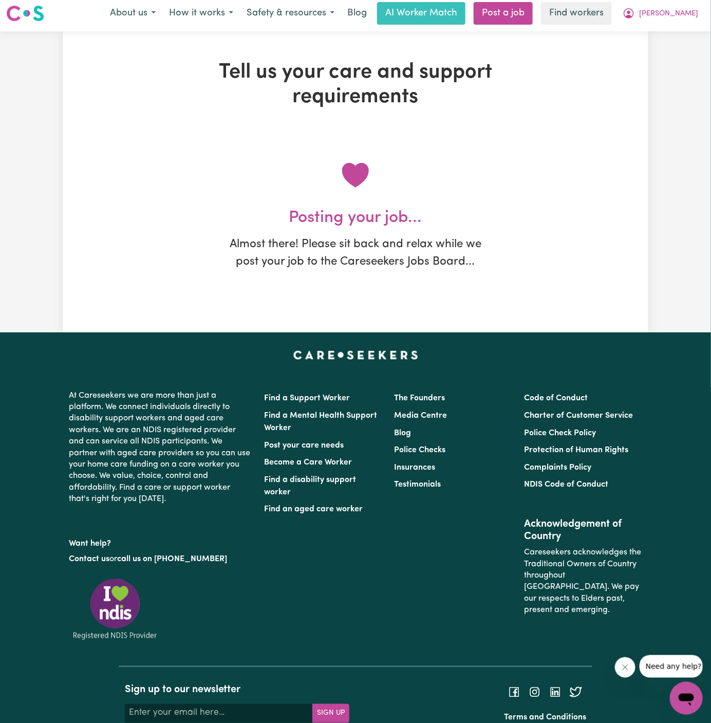
scroll to position [0, 0]
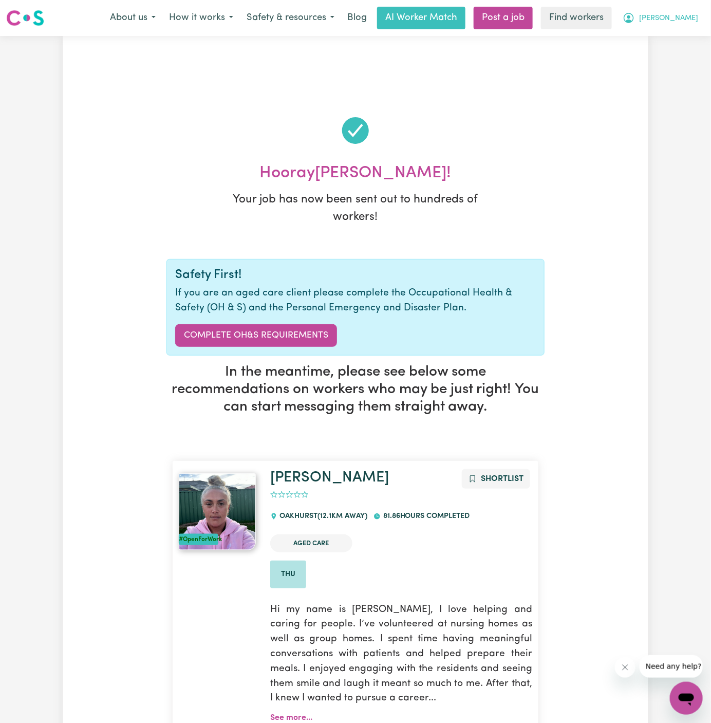
click at [688, 21] on span "[PERSON_NAME]" at bounding box center [668, 18] width 59 height 11
click at [689, 36] on link "My Dashboard" at bounding box center [663, 40] width 81 height 20
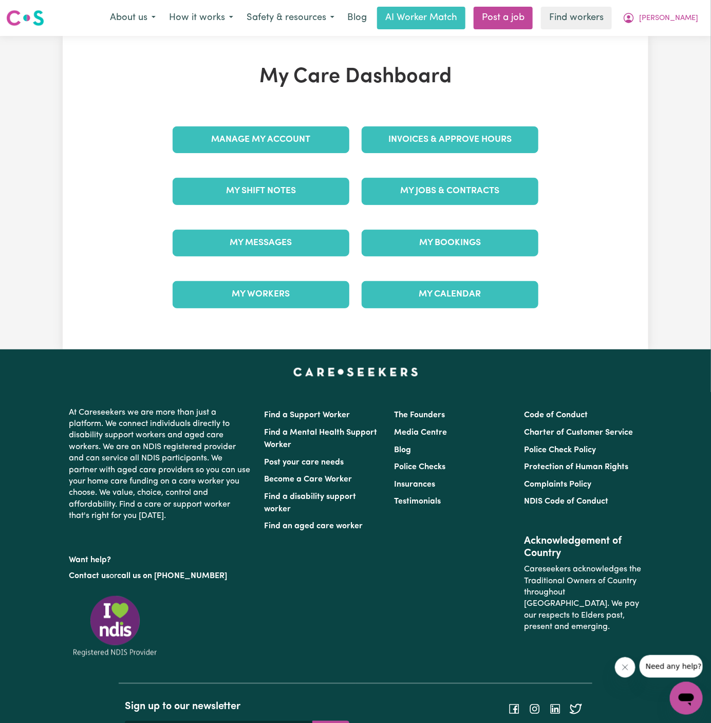
click at [408, 165] on div "Invoices & Approve Hours" at bounding box center [449, 139] width 189 height 51
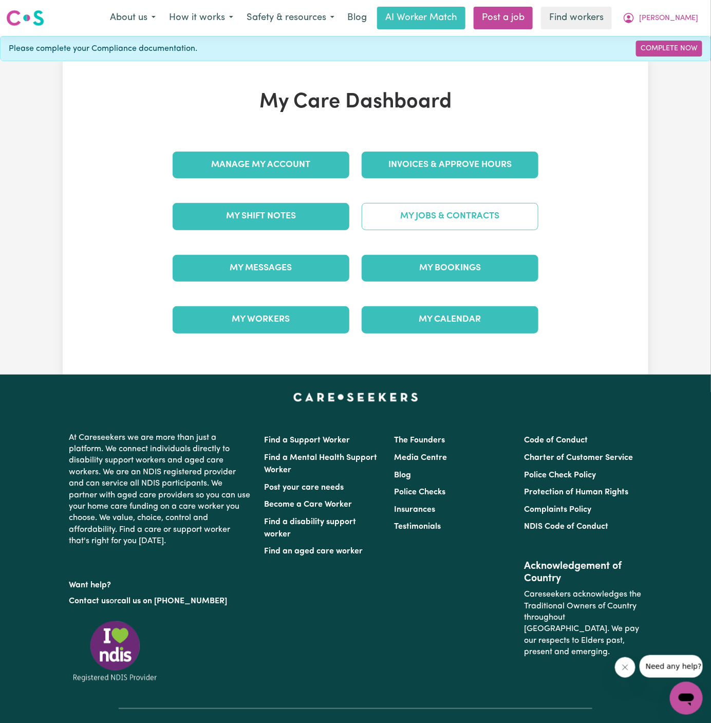
click at [414, 213] on link "My Jobs & Contracts" at bounding box center [450, 216] width 177 height 27
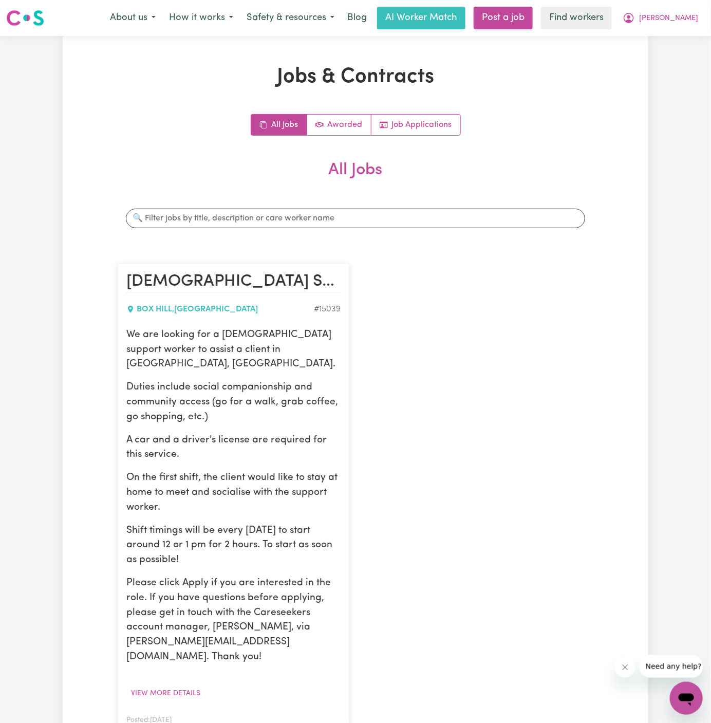
drag, startPoint x: 128, startPoint y: 333, endPoint x: 210, endPoint y: 538, distance: 220.6
click at [210, 538] on div "We are looking for a female support worker to assist a client in Gables, NSW. D…" at bounding box center [233, 496] width 214 height 337
copy div "We are looking for a female support worker to assist a client in Gables, NSW. D…"
click at [690, 13] on span "[PERSON_NAME]" at bounding box center [668, 18] width 59 height 11
click at [690, 31] on link "My Dashboard" at bounding box center [663, 40] width 81 height 20
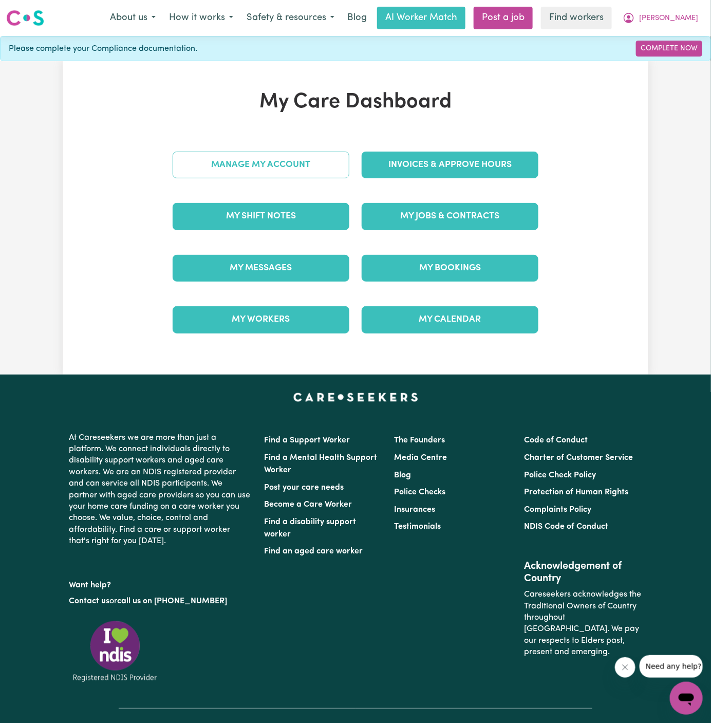
click at [333, 154] on link "Manage My Account" at bounding box center [261, 164] width 177 height 27
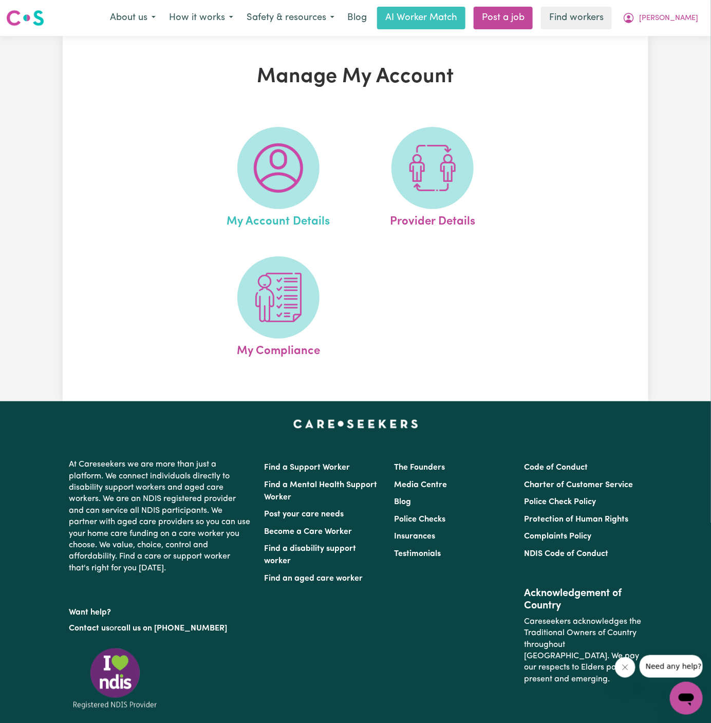
click at [328, 170] on link "My Account Details" at bounding box center [278, 179] width 148 height 104
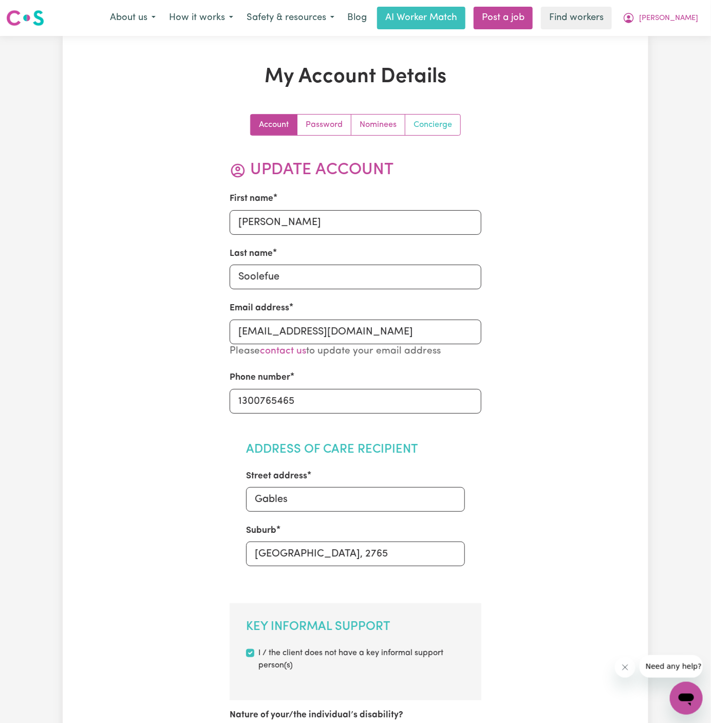
click at [444, 132] on link "Concierge" at bounding box center [432, 125] width 55 height 21
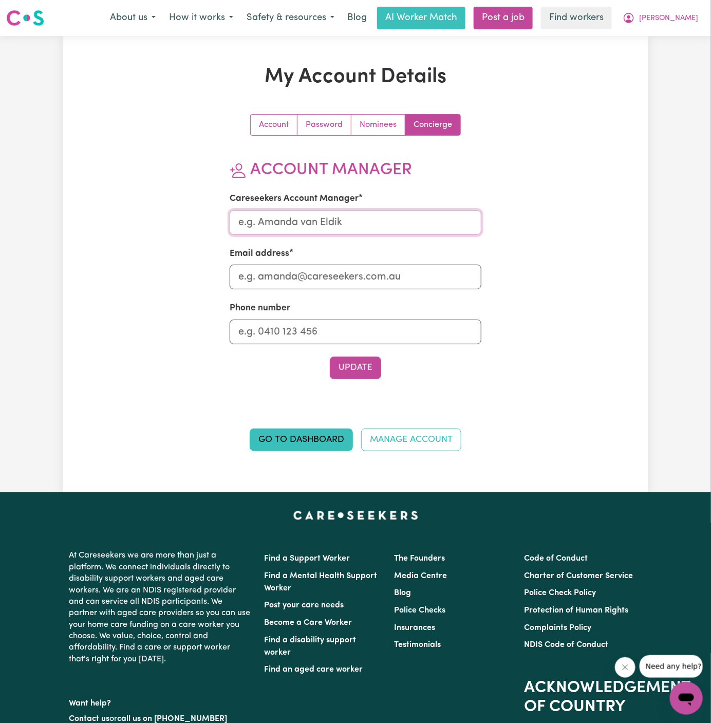
click at [335, 229] on input "Careseekers Account Manager" at bounding box center [356, 222] width 252 height 25
type input "Annie"
click at [360, 270] on input "Email address" at bounding box center [356, 276] width 252 height 25
type input "annie@careseekers.com.au"
click at [367, 327] on input "Phone number" at bounding box center [356, 331] width 252 height 25
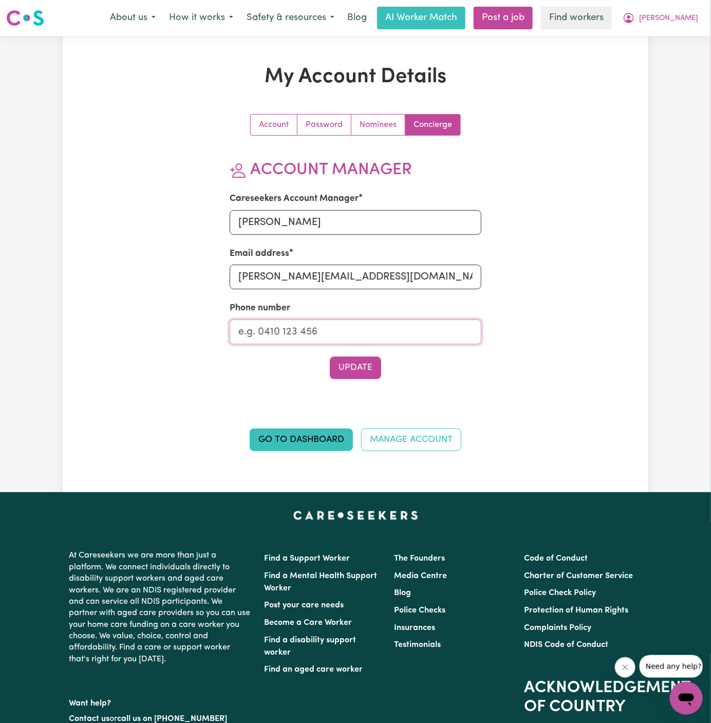
type input "1300765465"
click at [363, 368] on button "Update" at bounding box center [355, 367] width 51 height 23
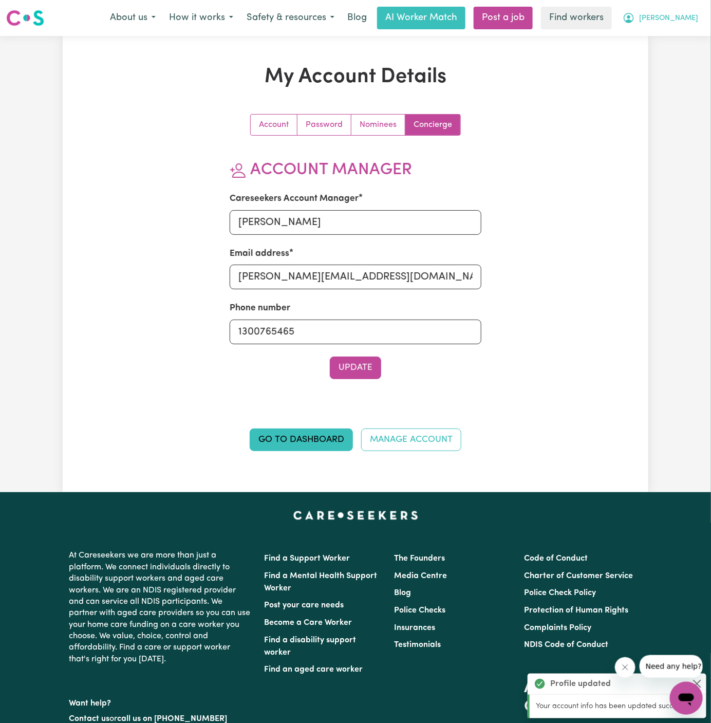
click at [693, 24] on button "[PERSON_NAME]" at bounding box center [660, 18] width 89 height 22
click at [388, 124] on link "Nominees" at bounding box center [378, 125] width 54 height 21
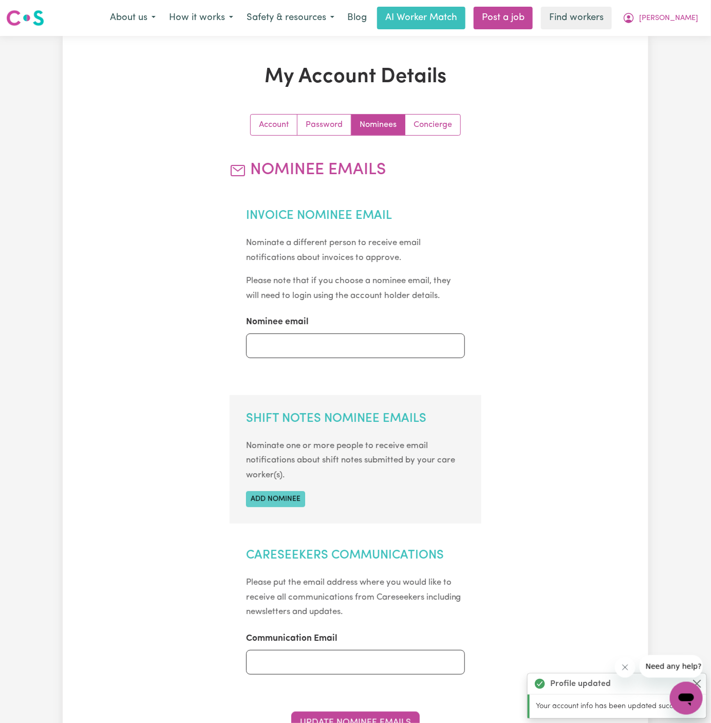
click at [279, 496] on button "Add nominee" at bounding box center [275, 499] width 59 height 16
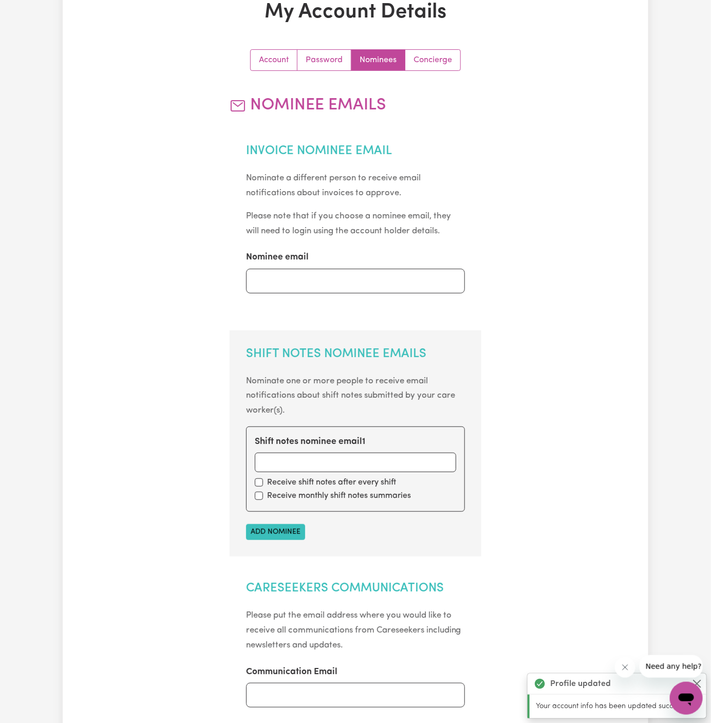
scroll to position [105, 0]
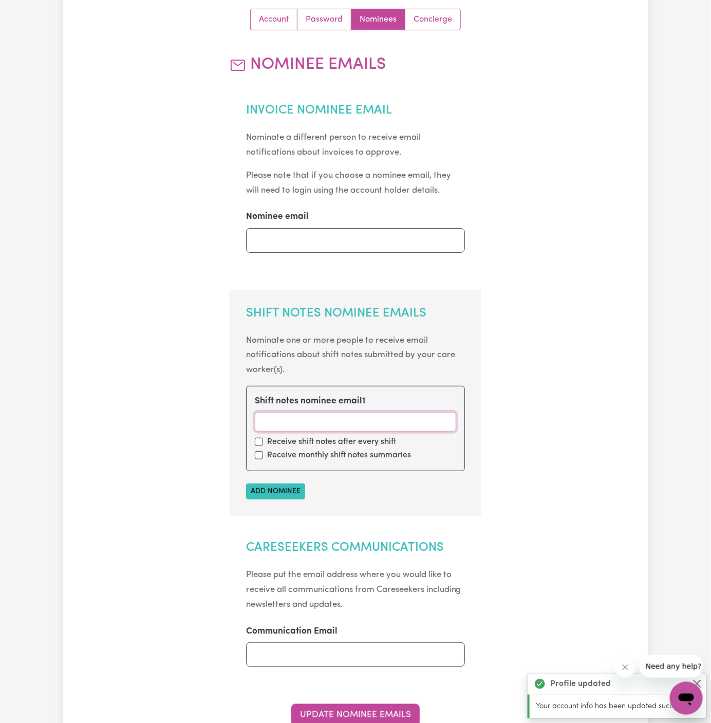
click at [336, 426] on input "Shift notes nominee email 1" at bounding box center [356, 422] width 202 height 20
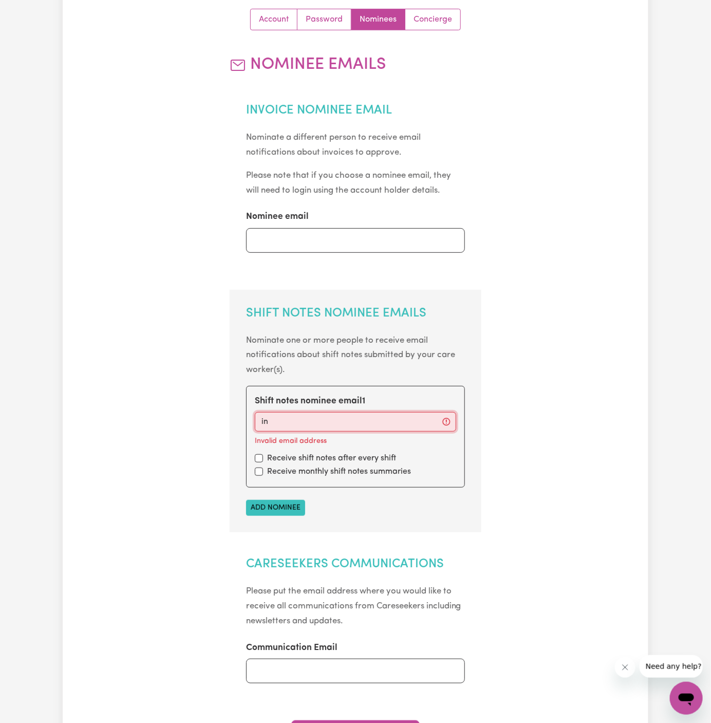
type input "info@vitalityclub.com.au"
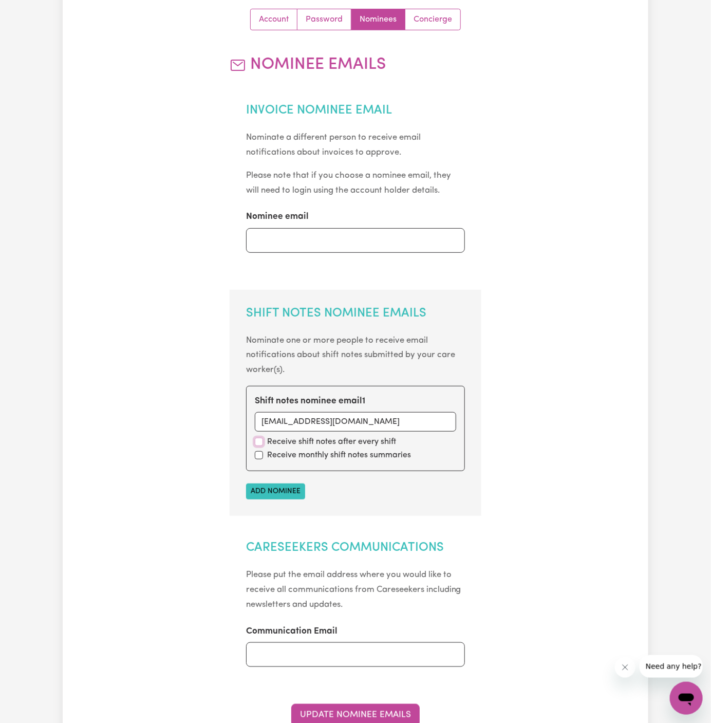
click at [261, 441] on input "checkbox" at bounding box center [259, 442] width 8 height 8
checkbox input "true"
click at [261, 452] on input "checkbox" at bounding box center [259, 455] width 8 height 8
checkbox input "true"
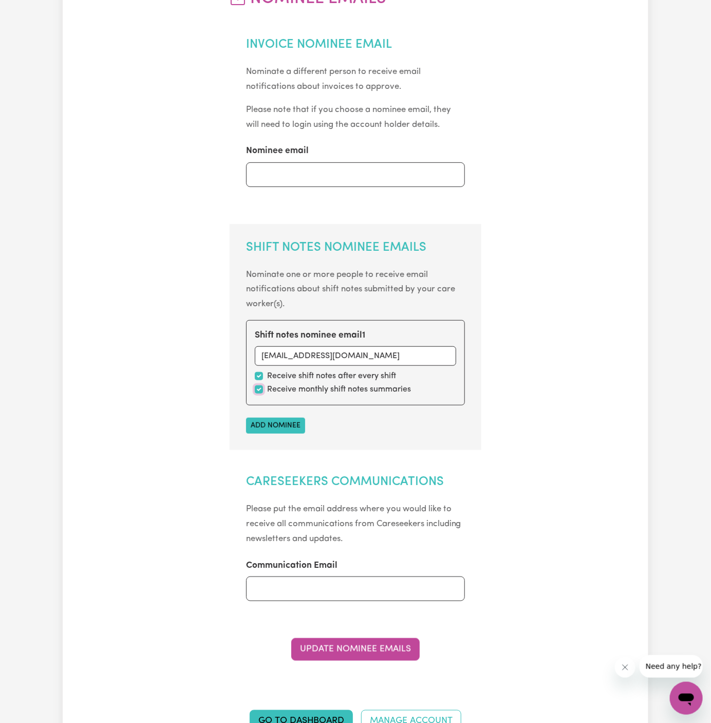
scroll to position [246, 0]
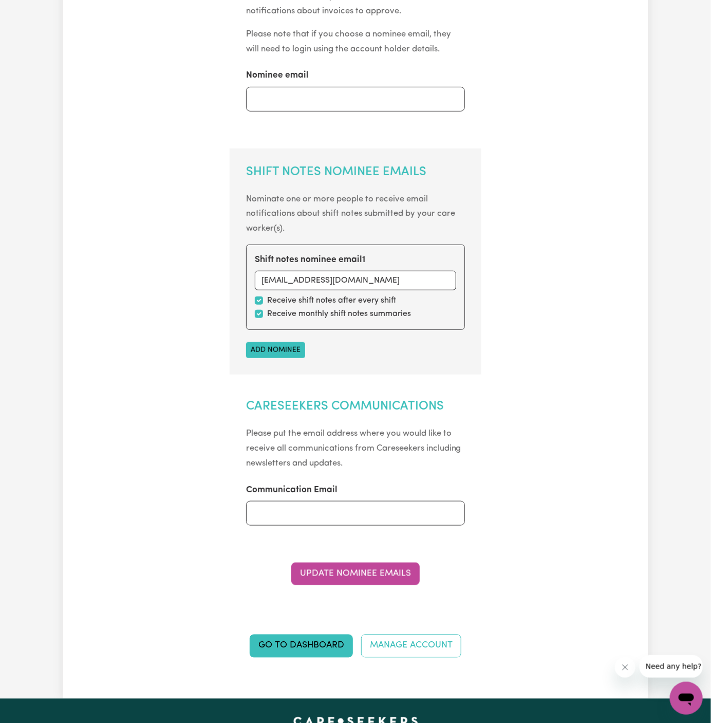
click at [379, 588] on div "Account Password Nominees Concierge Nominee Emails Invoice Nominee Email Nomina…" at bounding box center [356, 235] width 252 height 734
click at [382, 601] on div "Go to Dashboard Manage Account" at bounding box center [355, 635] width 378 height 68
click at [396, 578] on button "Update Nominee Emails" at bounding box center [355, 573] width 128 height 23
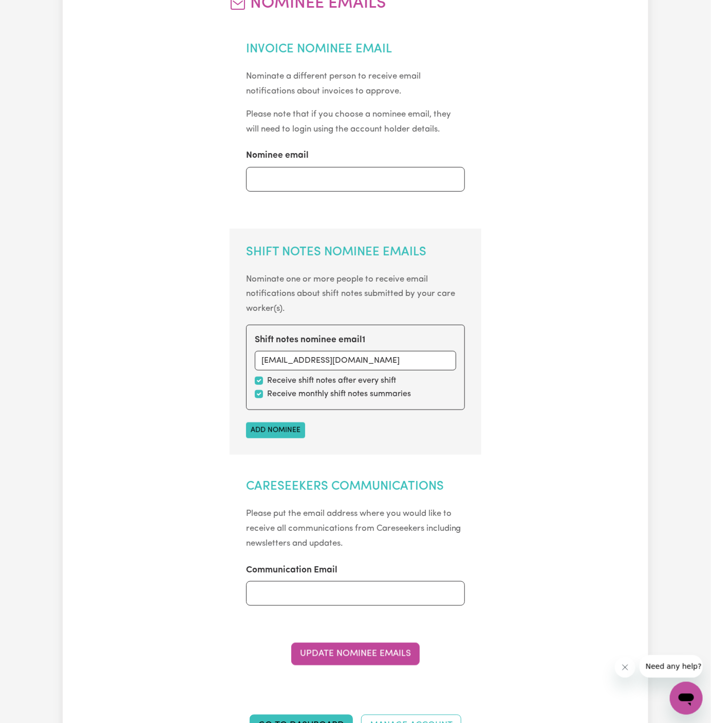
scroll to position [342, 0]
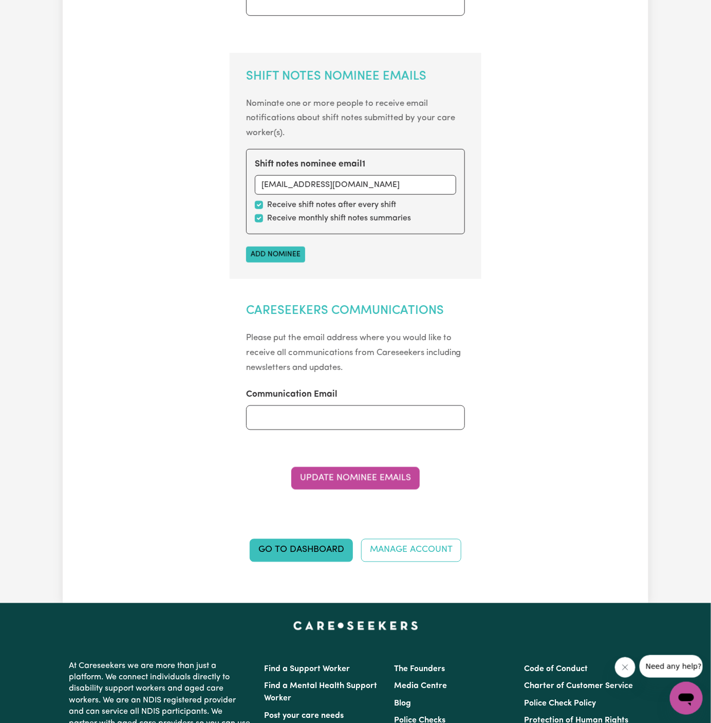
click at [370, 488] on div "Account Password Nominees Concierge Nominee Emails Invoice Nominee Email Nomina…" at bounding box center [356, 139] width 252 height 734
click at [383, 477] on button "Update Nominee Emails" at bounding box center [355, 478] width 128 height 23
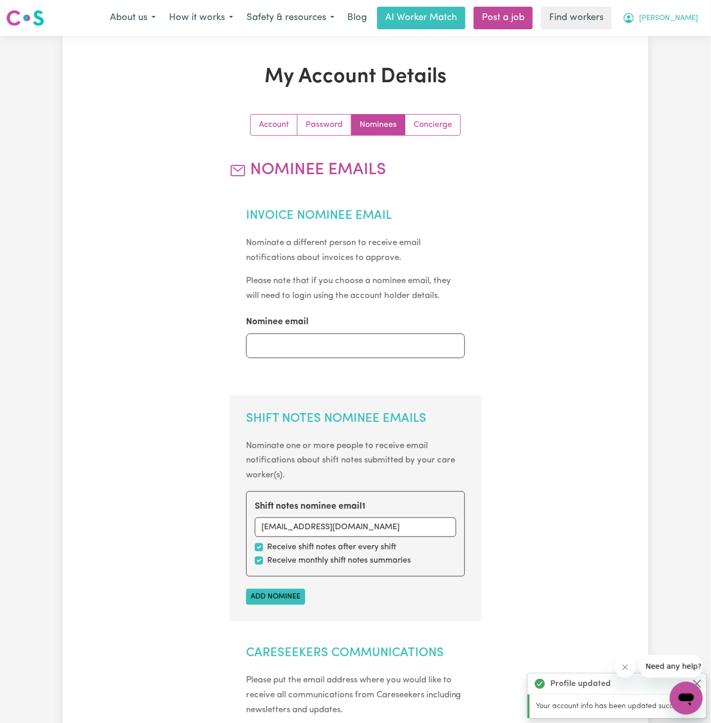
click at [699, 18] on button "[PERSON_NAME]" at bounding box center [660, 18] width 89 height 22
click at [694, 35] on link "My Dashboard" at bounding box center [663, 40] width 81 height 20
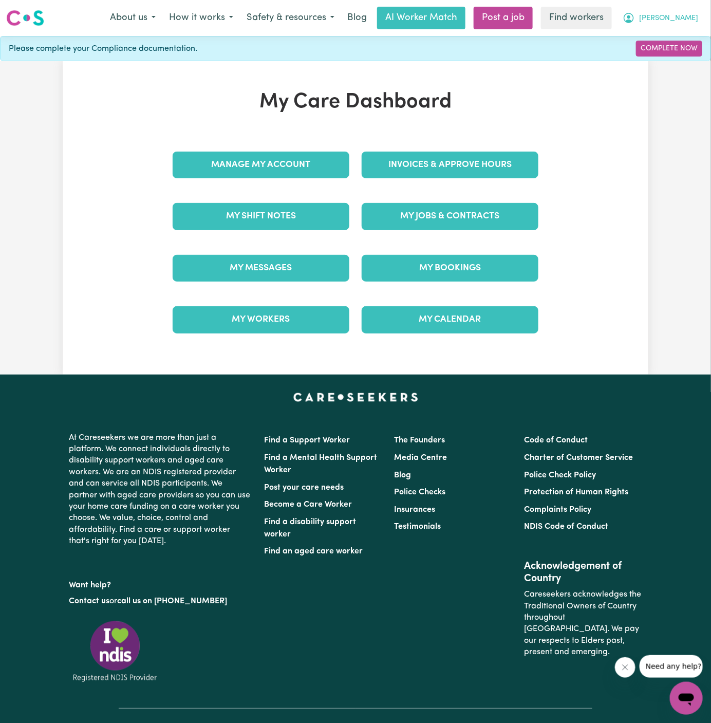
click at [694, 20] on span "[PERSON_NAME]" at bounding box center [668, 18] width 59 height 11
click at [687, 58] on link "Logout" at bounding box center [663, 59] width 81 height 20
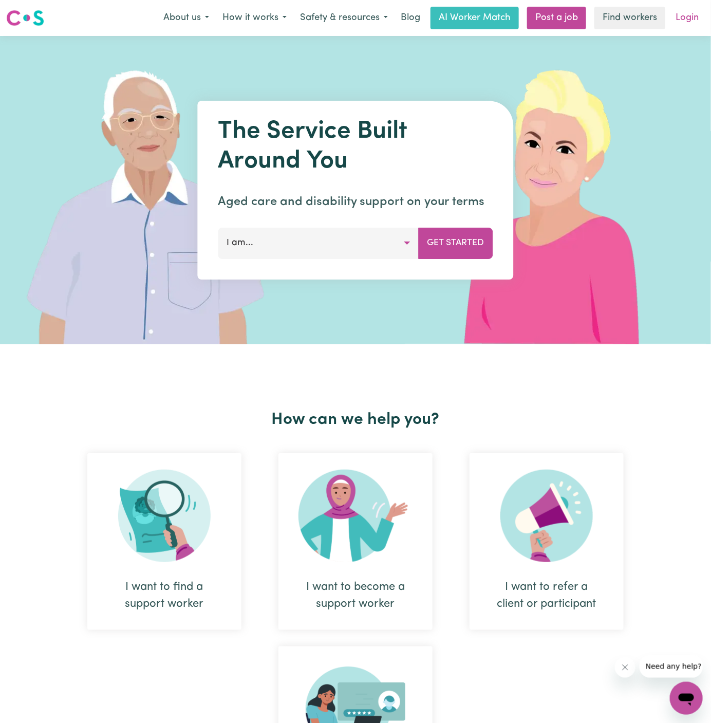
click at [693, 18] on link "Login" at bounding box center [686, 18] width 35 height 23
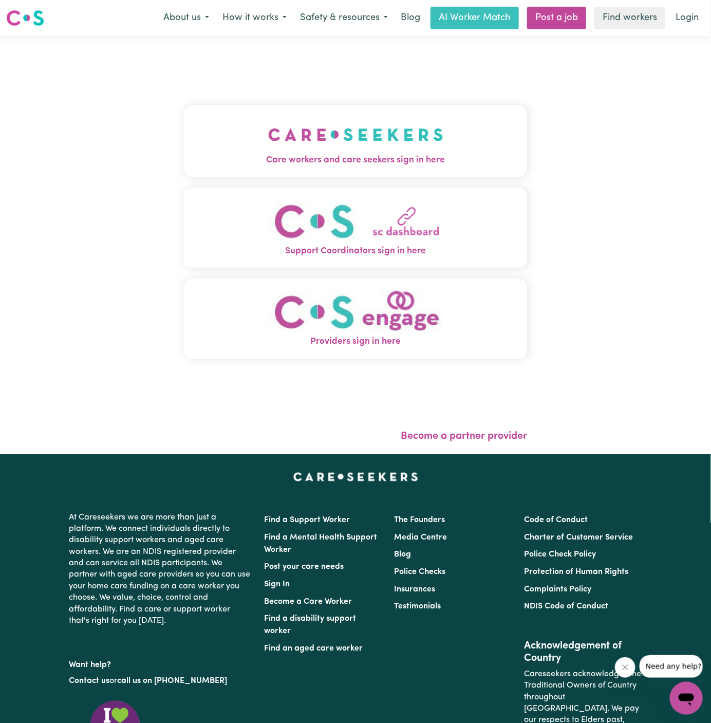
click at [332, 148] on img "Care workers and care seekers sign in here" at bounding box center [355, 135] width 175 height 38
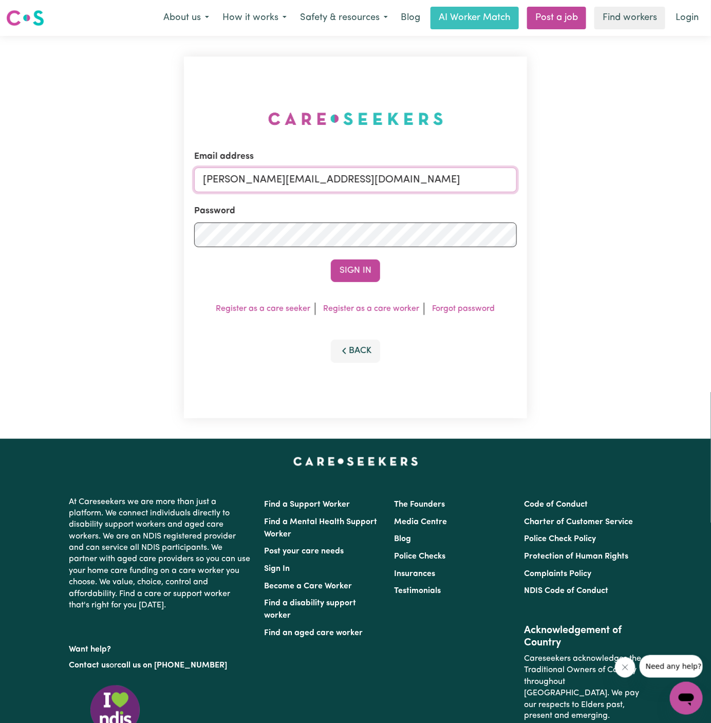
click at [423, 175] on input "dyan@careseekers.com.au" at bounding box center [355, 179] width 323 height 25
click at [345, 172] on input "sharonmumblerYD@careseekers.com.au" at bounding box center [355, 179] width 323 height 25
drag, startPoint x: 257, startPoint y: 182, endPoint x: 611, endPoint y: 181, distance: 354.3
click at [611, 181] on div "Email address superuser~khushig040704@gmail.com Password Sign In Register as a …" at bounding box center [355, 237] width 711 height 403
type input "superuser~DeniseMCA@careseekers.com.au"
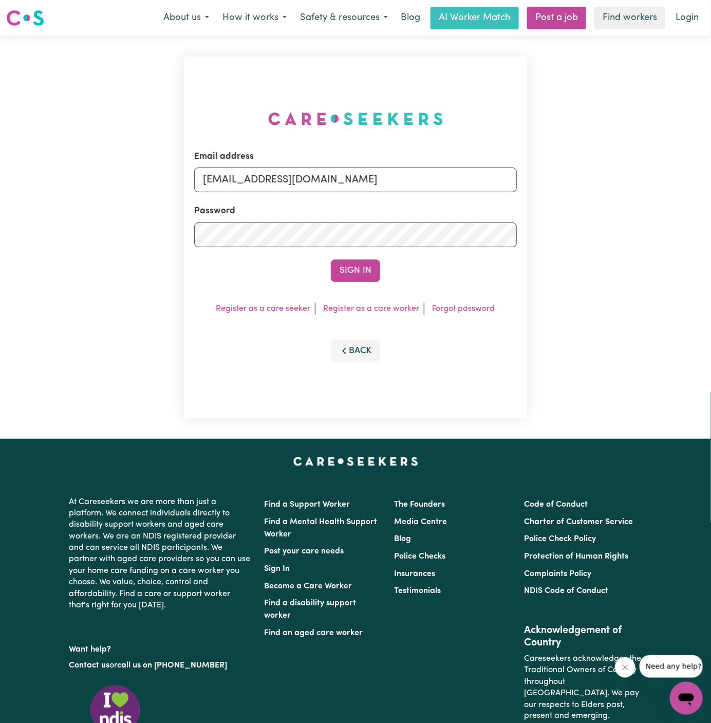
click at [371, 255] on form "Email address superuser~DeniseMCA@careseekers.com.au Password Sign In" at bounding box center [355, 216] width 323 height 132
click at [362, 263] on button "Sign In" at bounding box center [355, 270] width 49 height 23
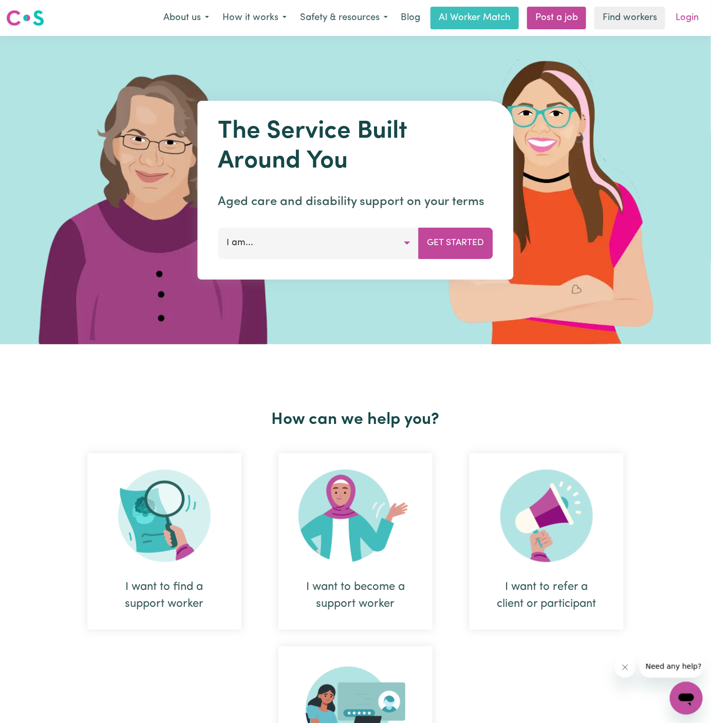
click at [692, 13] on link "Login" at bounding box center [686, 18] width 35 height 23
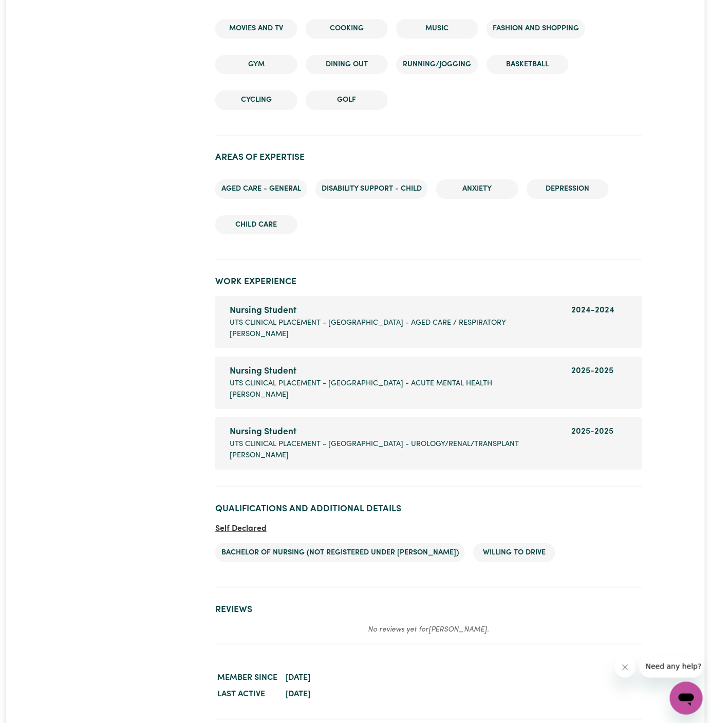
scroll to position [1504, 0]
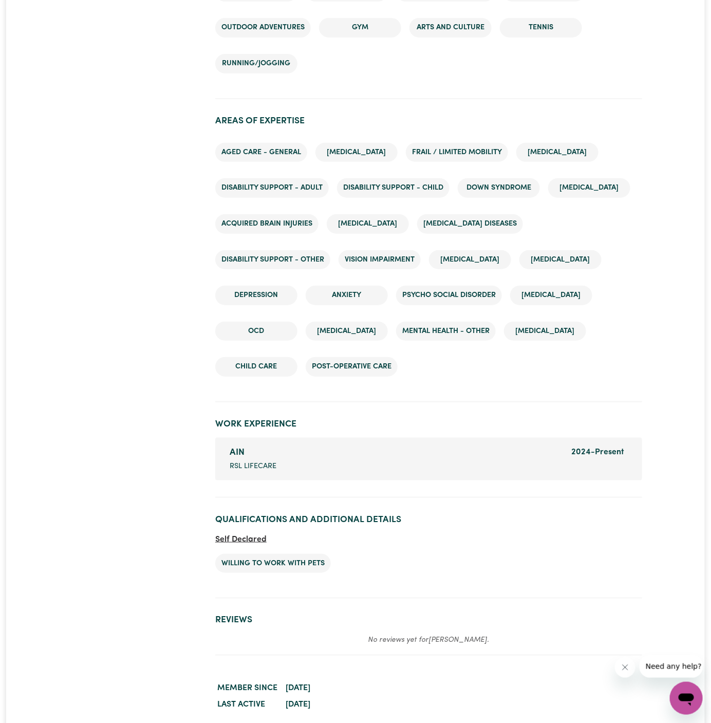
scroll to position [1541, 0]
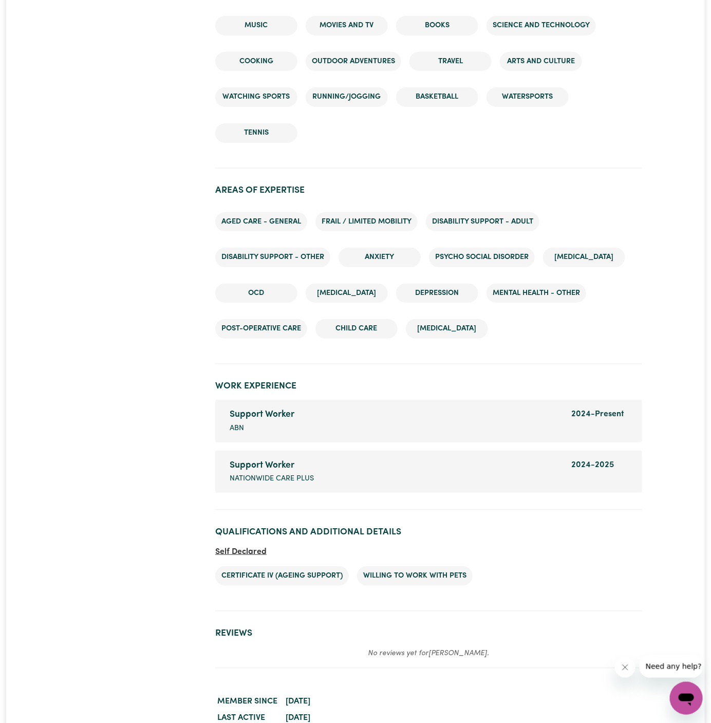
scroll to position [1379, 0]
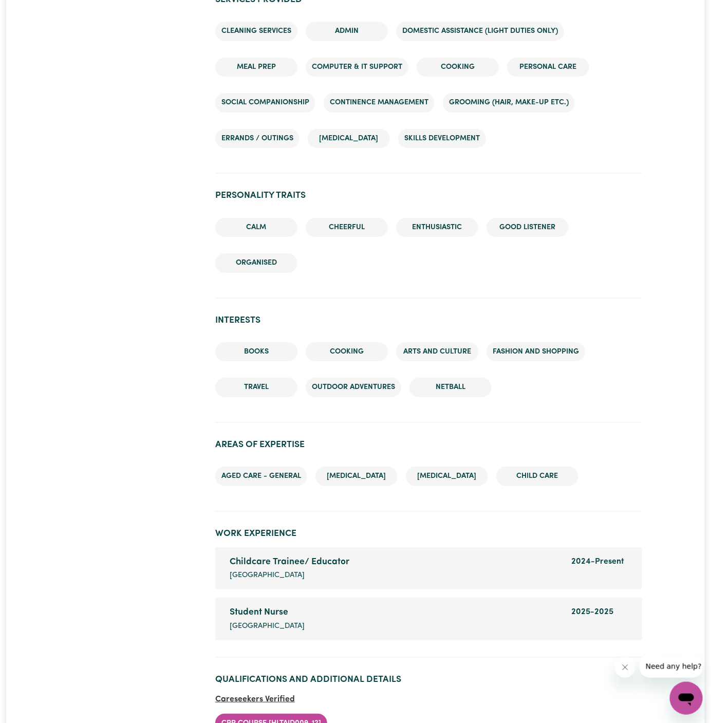
scroll to position [1267, 0]
